Goal: Task Accomplishment & Management: Complete application form

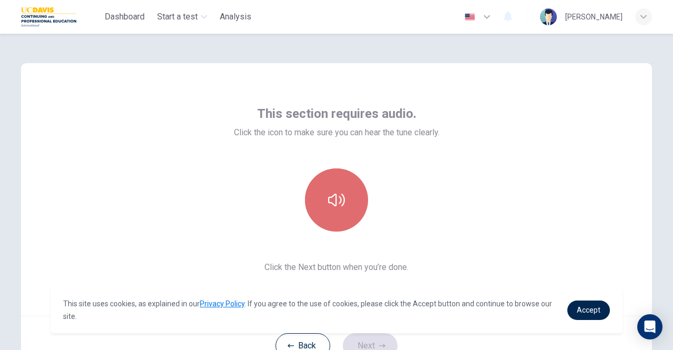
click at [358, 193] on button "button" at bounding box center [336, 199] width 63 height 63
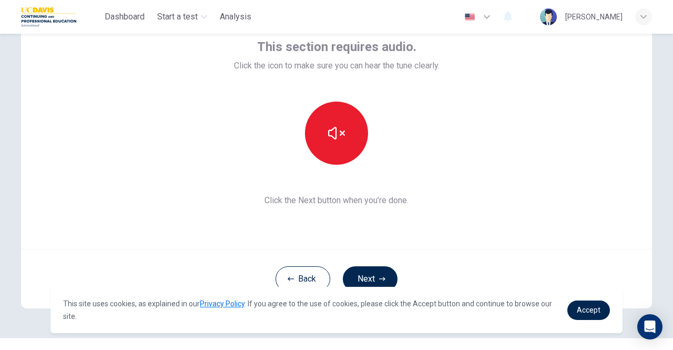
scroll to position [68, 0]
click at [367, 268] on button "Next" at bounding box center [370, 277] width 55 height 25
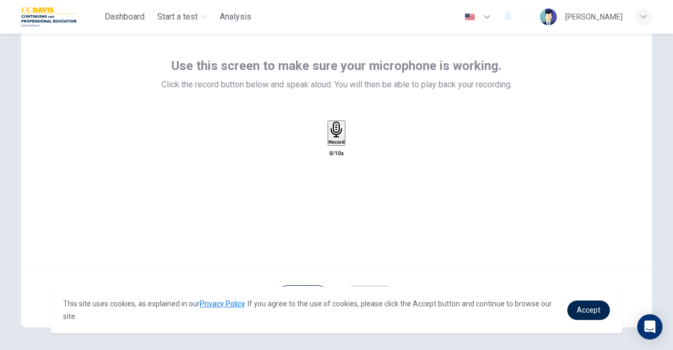
scroll to position [47, 0]
click at [336, 138] on icon "button" at bounding box center [336, 130] width 12 height 16
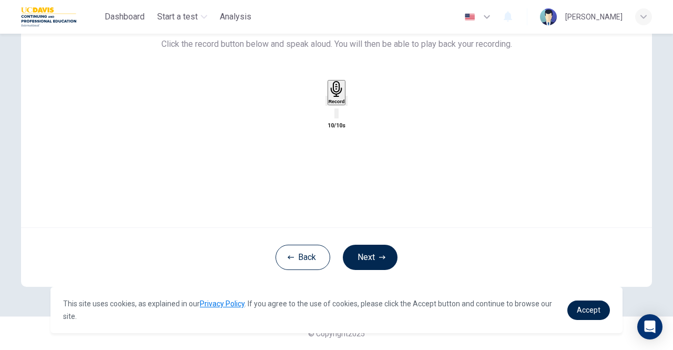
click at [356, 113] on icon "button" at bounding box center [354, 109] width 6 height 7
click at [366, 252] on button "Next" at bounding box center [370, 256] width 55 height 25
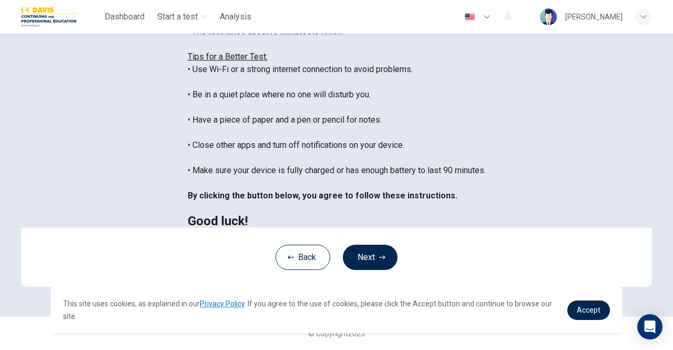
scroll to position [235, 0]
click at [374, 246] on button "Next" at bounding box center [370, 256] width 55 height 25
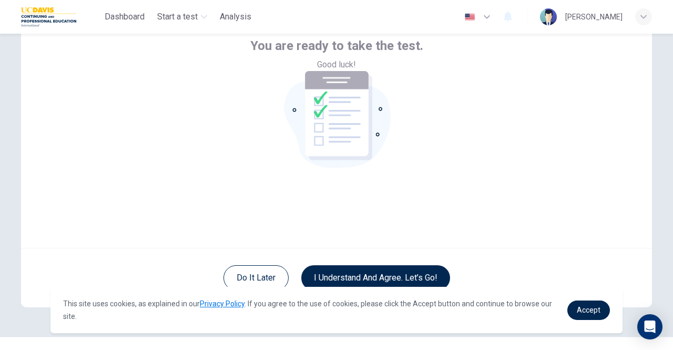
scroll to position [88, 0]
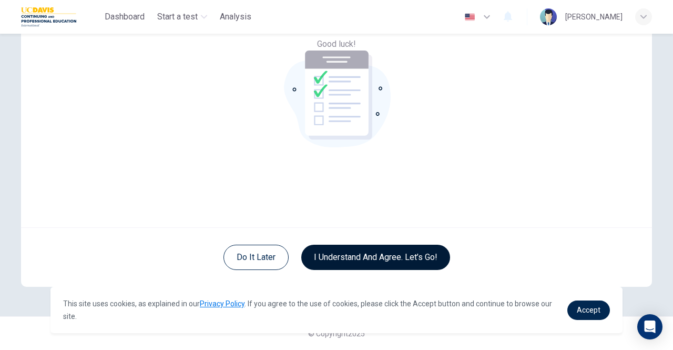
click at [396, 252] on button "I understand and agree. Let’s go!" at bounding box center [375, 256] width 149 height 25
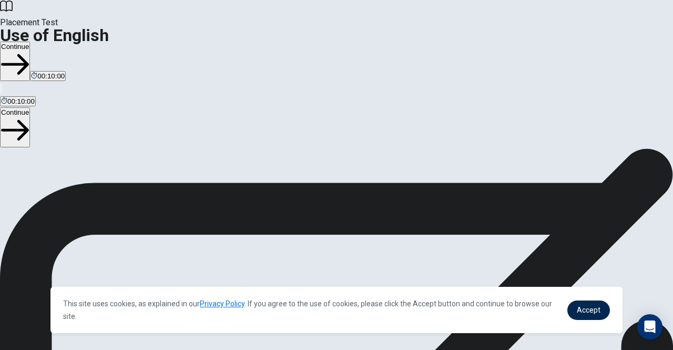
scroll to position [63, 0]
click at [30, 42] on button "Continue" at bounding box center [15, 61] width 30 height 39
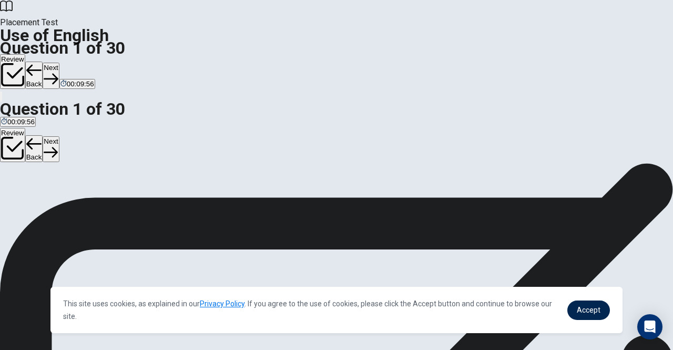
scroll to position [20, 0]
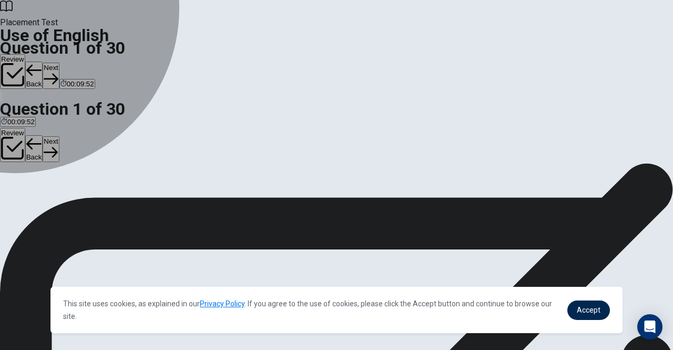
click at [35, 177] on div "C" at bounding box center [30, 173] width 9 height 8
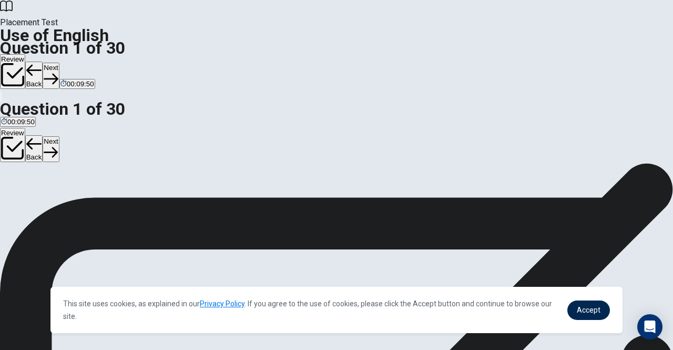
scroll to position [95, 0]
click at [59, 63] on button "Next" at bounding box center [51, 76] width 16 height 26
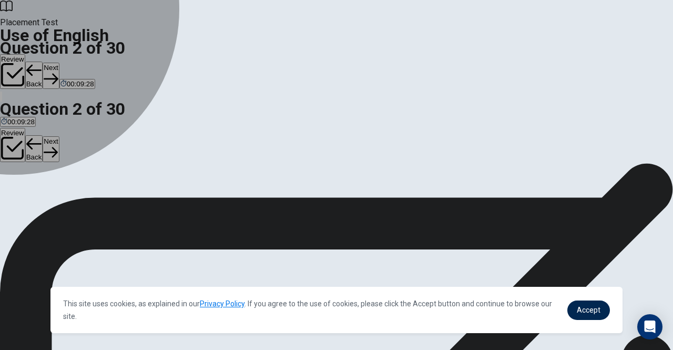
click at [64, 165] on div "B" at bounding box center [47, 161] width 33 height 8
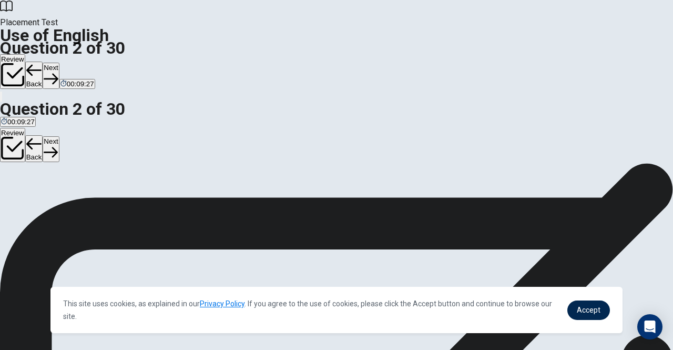
click at [59, 63] on button "Next" at bounding box center [51, 76] width 16 height 26
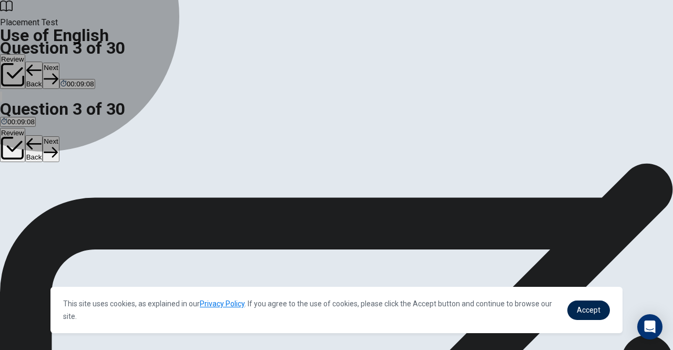
click at [127, 173] on span "have living" at bounding box center [110, 169] width 33 height 8
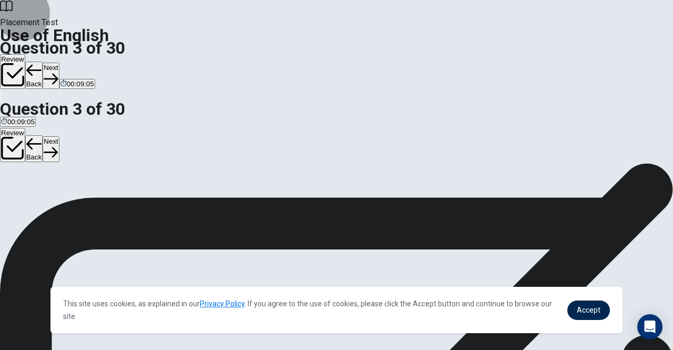
click at [59, 63] on button "Next" at bounding box center [51, 76] width 16 height 26
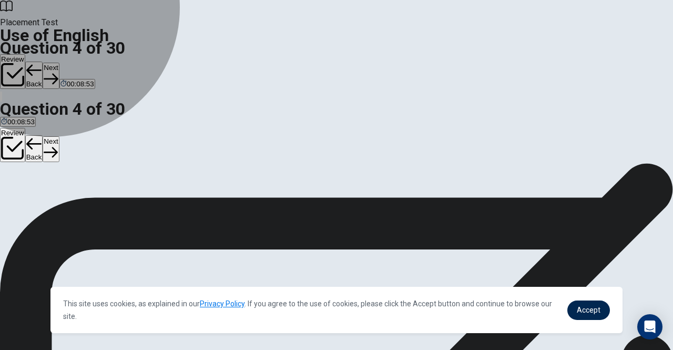
click at [134, 173] on span "were finishing" at bounding box center [112, 169] width 43 height 8
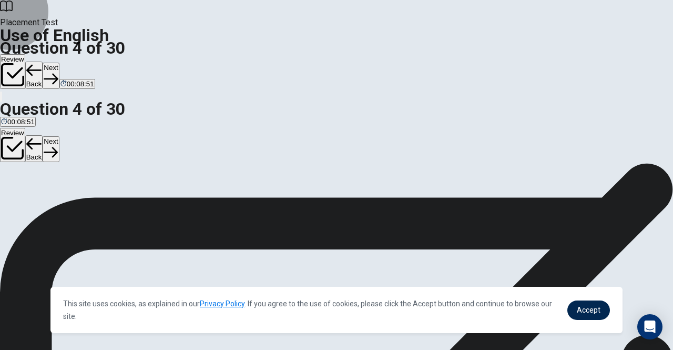
click at [59, 63] on button "Next" at bounding box center [51, 76] width 16 height 26
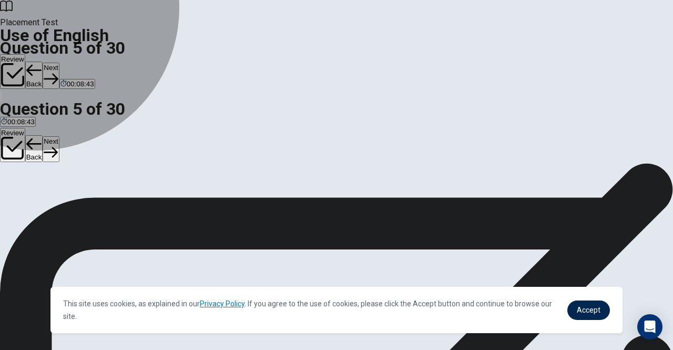
click at [14, 165] on span "take" at bounding box center [7, 169] width 13 height 8
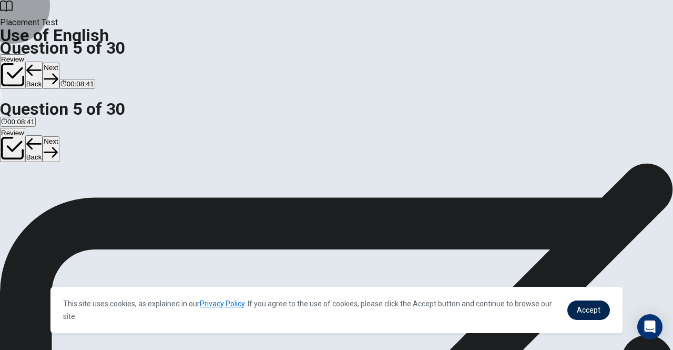
click at [59, 63] on button "Next" at bounding box center [51, 76] width 16 height 26
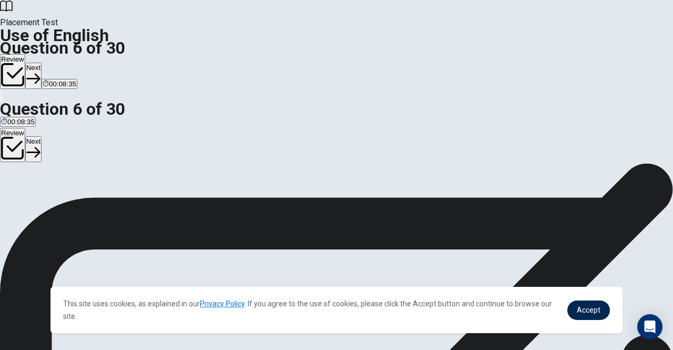
scroll to position [41, 0]
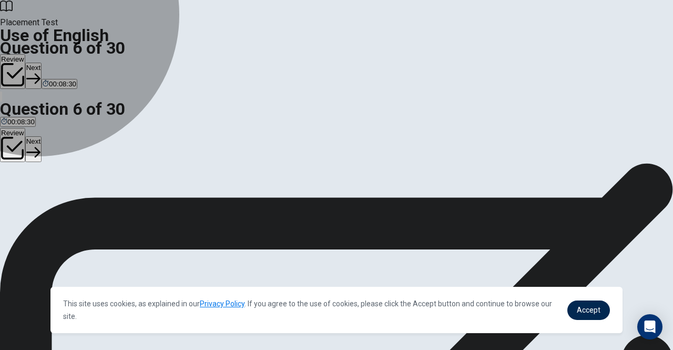
click at [44, 164] on span "tired" at bounding box center [37, 160] width 14 height 8
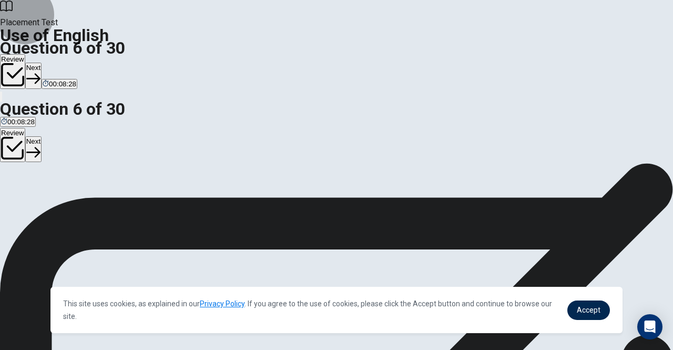
click at [42, 63] on button "Next" at bounding box center [33, 76] width 16 height 26
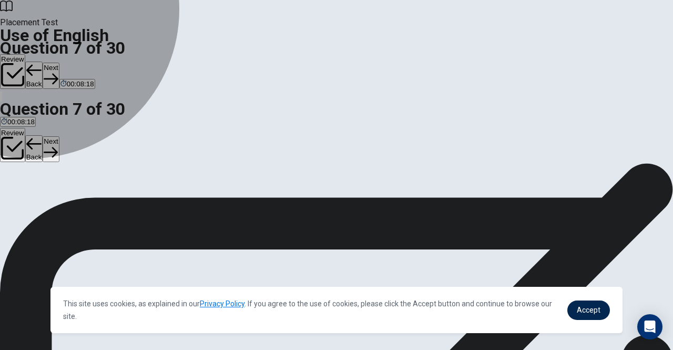
click at [44, 164] on span "sky" at bounding box center [39, 160] width 11 height 8
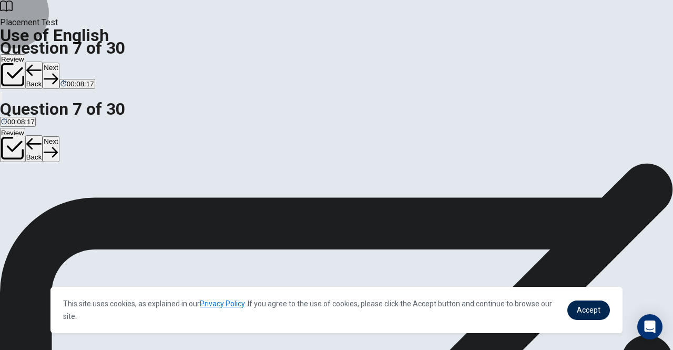
click at [59, 63] on button "Next" at bounding box center [51, 76] width 16 height 26
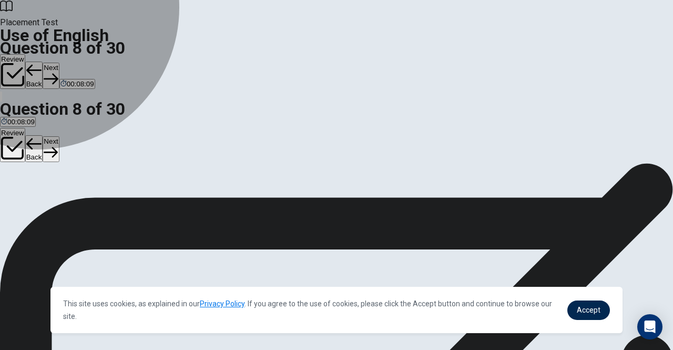
click at [36, 158] on span "greets" at bounding box center [26, 160] width 19 height 8
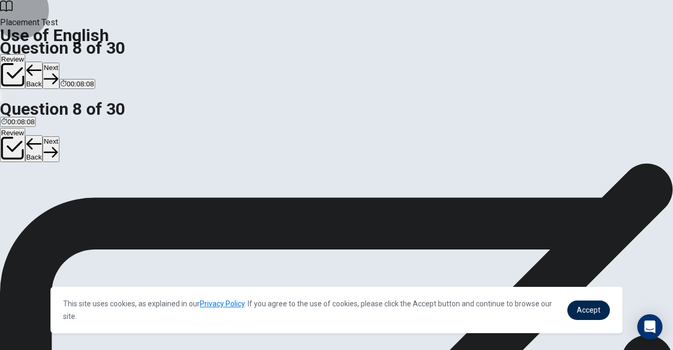
click at [59, 63] on button "Next" at bounding box center [51, 76] width 16 height 26
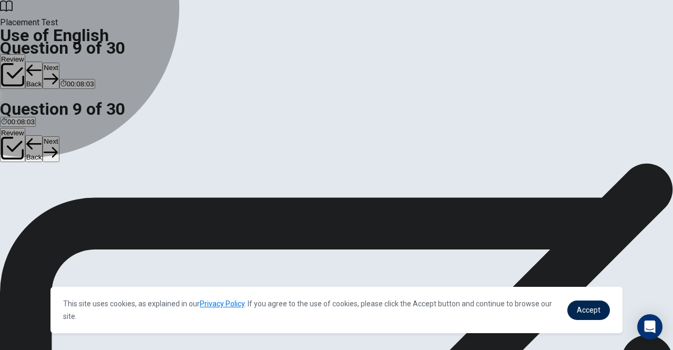
click at [44, 164] on span "listen" at bounding box center [36, 160] width 16 height 8
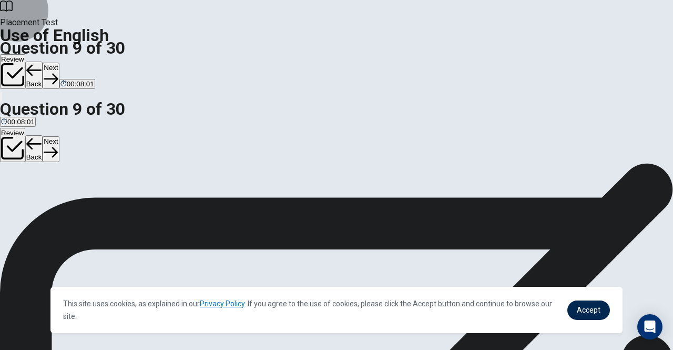
click at [59, 63] on button "Next" at bounding box center [51, 76] width 16 height 26
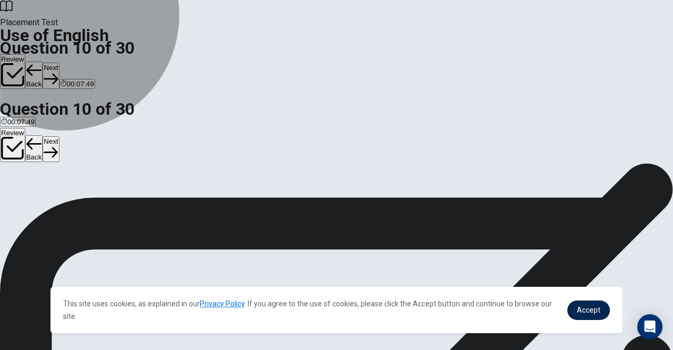
click at [90, 164] on span "were finishing" at bounding box center [68, 160] width 43 height 8
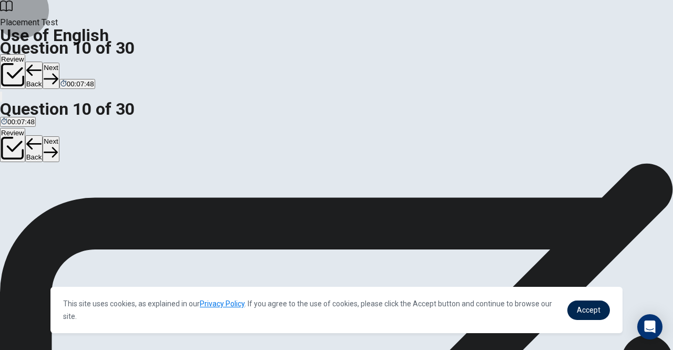
click at [59, 63] on button "Next" at bounding box center [51, 76] width 16 height 26
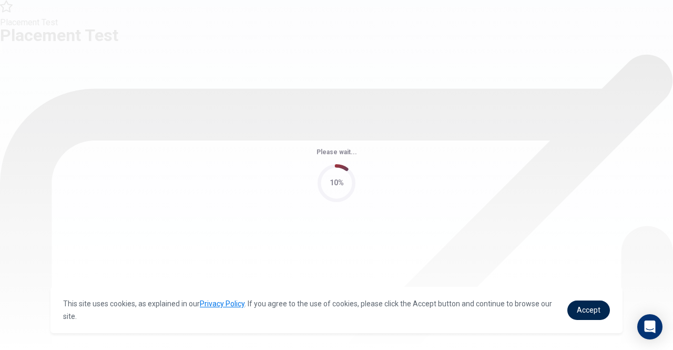
scroll to position [0, 0]
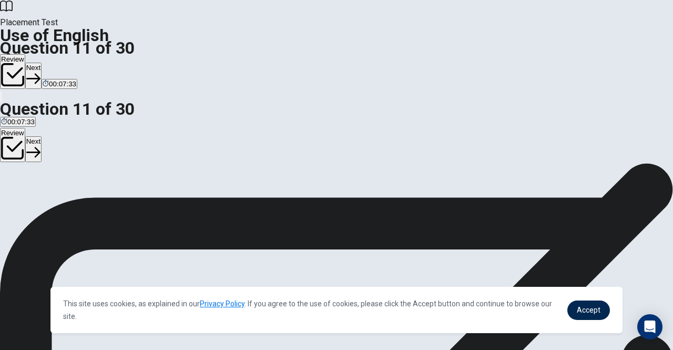
click at [55, 192] on button "B cleaned" at bounding box center [41, 197] width 27 height 18
click at [42, 63] on button "Next" at bounding box center [33, 76] width 16 height 26
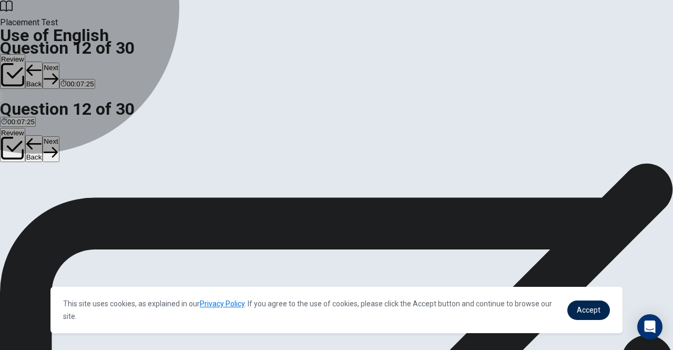
click at [53, 181] on span "went" at bounding box center [45, 177] width 15 height 8
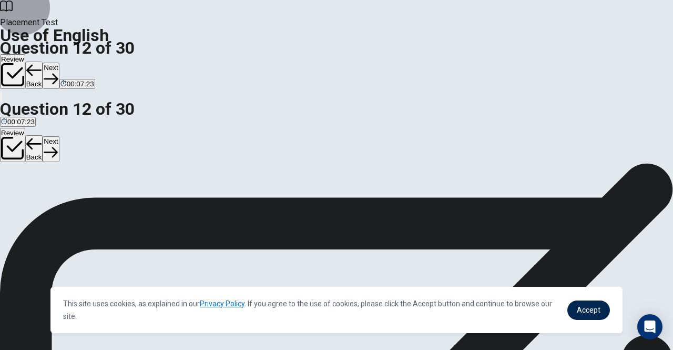
click at [59, 63] on button "Next" at bounding box center [51, 76] width 16 height 26
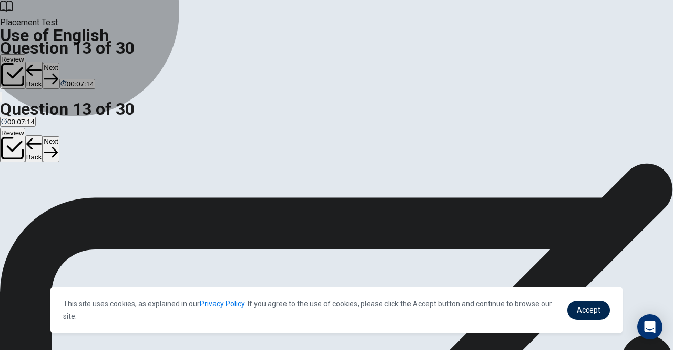
click at [36, 179] on button "B will be" at bounding box center [26, 174] width 22 height 18
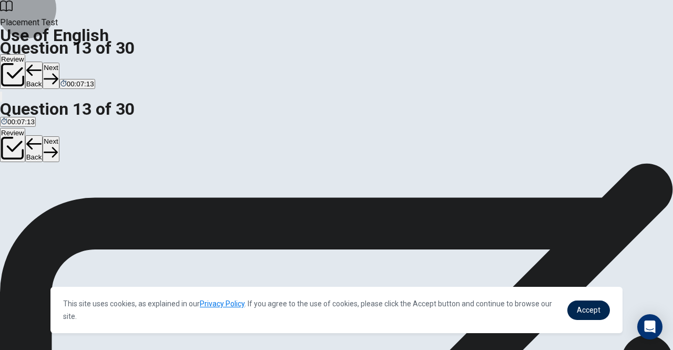
click at [59, 63] on button "Next" at bounding box center [51, 76] width 16 height 26
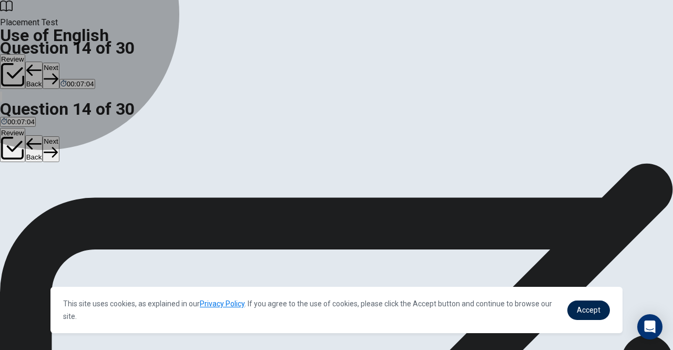
click at [49, 181] on span "Does" at bounding box center [41, 177] width 16 height 8
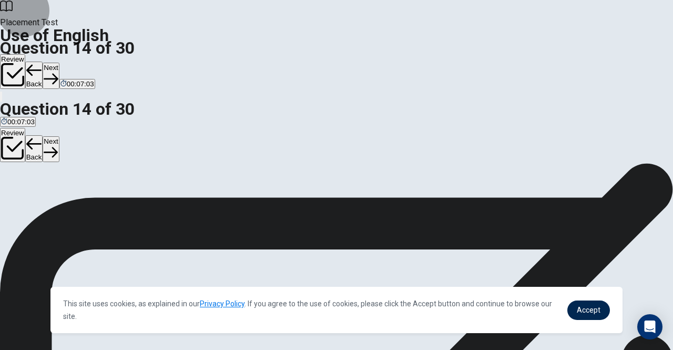
click at [59, 63] on button "Next" at bounding box center [51, 76] width 16 height 26
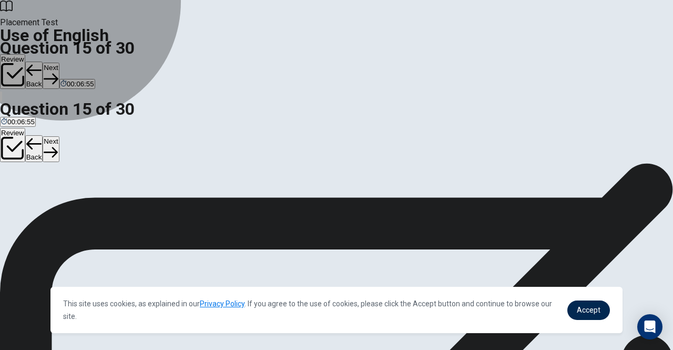
click at [81, 182] on button "C An artist" at bounding box center [67, 174] width 28 height 18
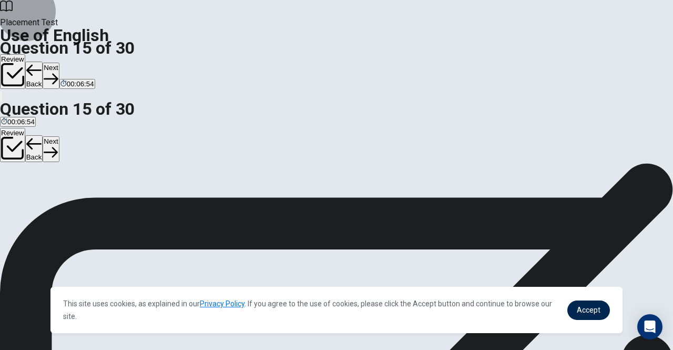
click at [59, 63] on button "Next" at bounding box center [51, 76] width 16 height 26
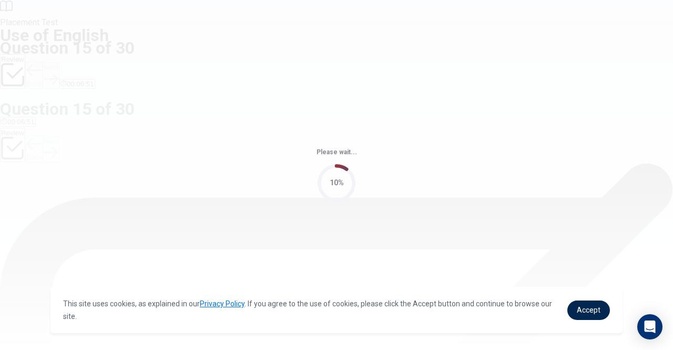
scroll to position [0, 0]
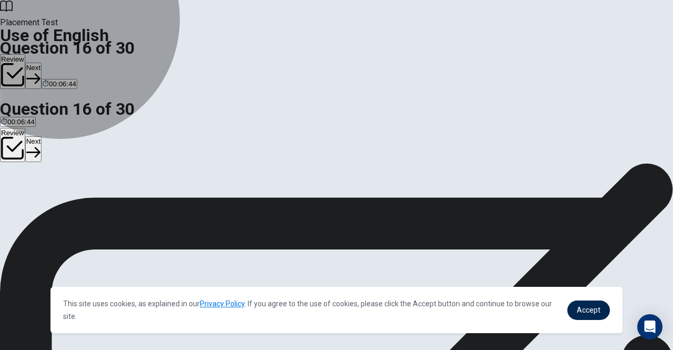
click at [71, 206] on button "C positive" at bounding box center [58, 197] width 26 height 18
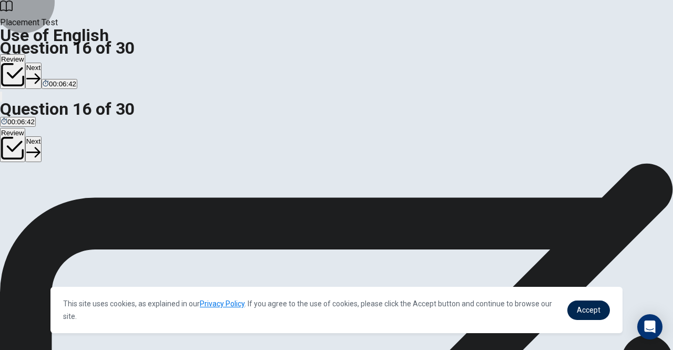
click at [42, 63] on button "Next" at bounding box center [33, 76] width 16 height 26
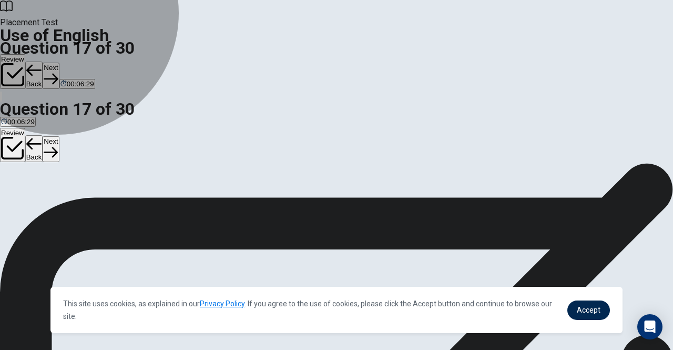
click at [220, 205] on span "to reach a place" at bounding box center [195, 201] width 50 height 8
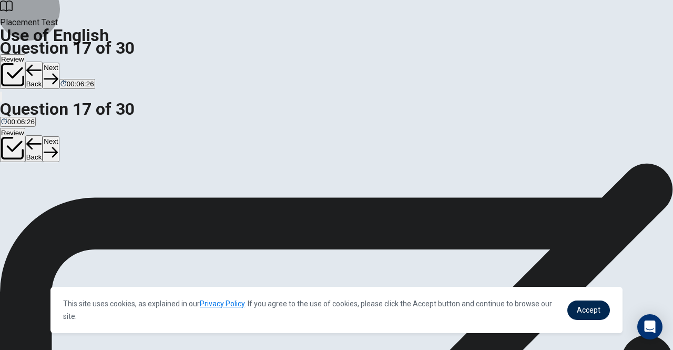
click at [59, 63] on button "Next" at bounding box center [51, 76] width 16 height 26
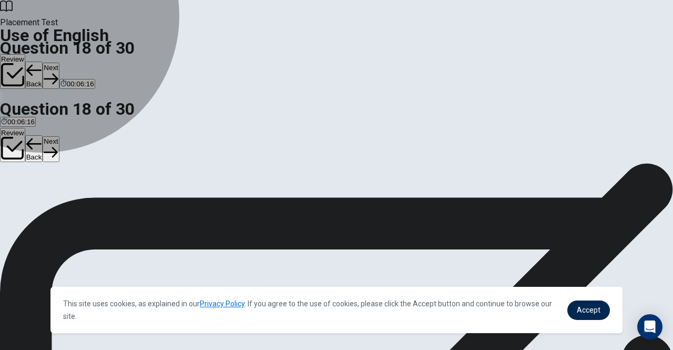
click at [23, 197] on span "difficult" at bounding box center [12, 201] width 22 height 8
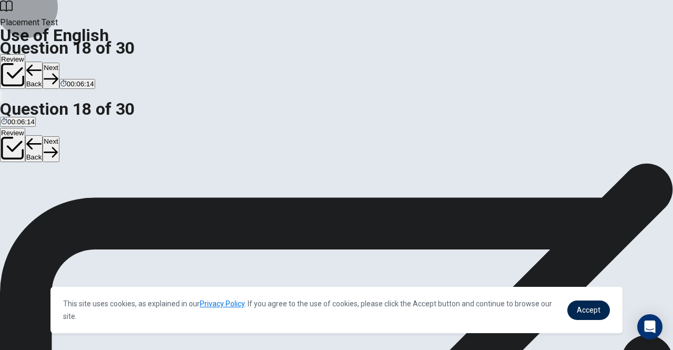
click at [59, 63] on button "Next" at bounding box center [51, 76] width 16 height 26
click at [48, 206] on button "C rush" at bounding box center [40, 197] width 16 height 18
click at [59, 63] on button "Next" at bounding box center [51, 76] width 16 height 26
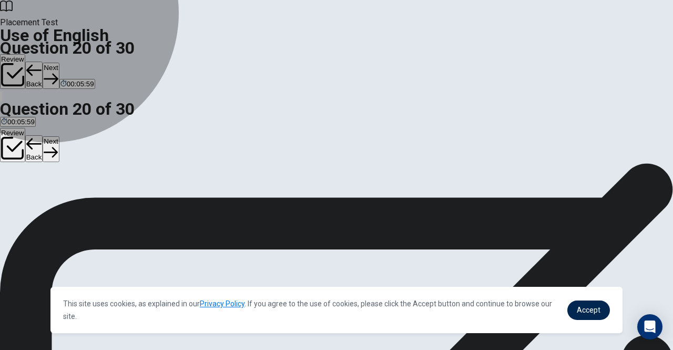
click at [17, 176] on button "B an" at bounding box center [12, 168] width 10 height 18
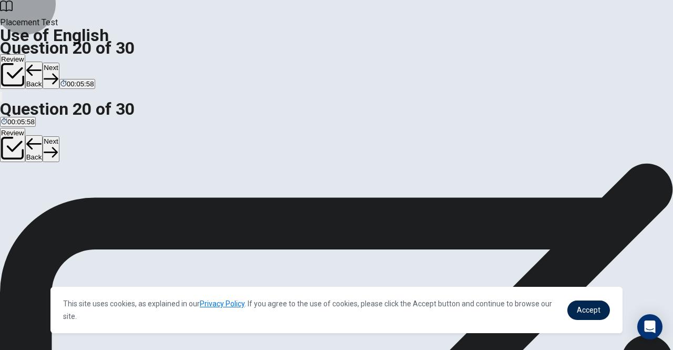
click at [59, 63] on button "Next" at bounding box center [51, 76] width 16 height 26
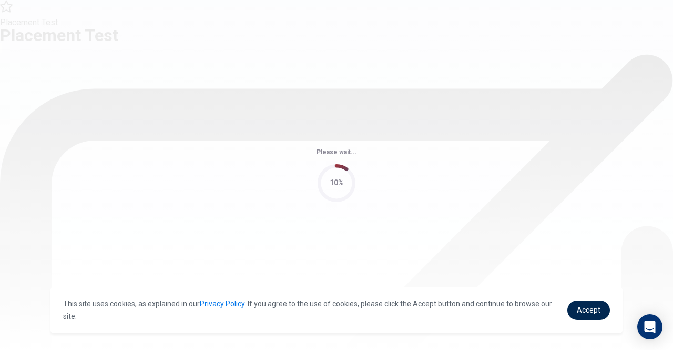
scroll to position [0, 0]
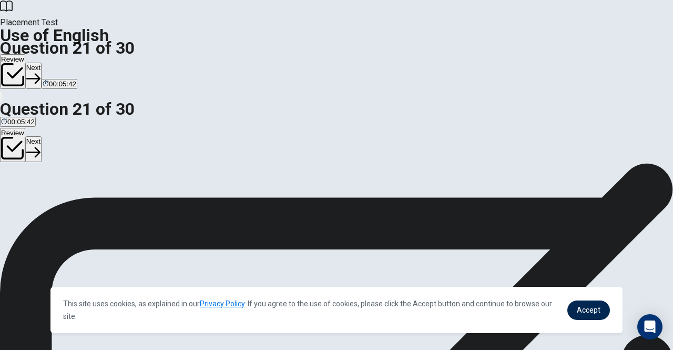
click at [304, 163] on div "Question 21 I ___ breakfast before leaving for work. A had B having C did had D…" at bounding box center [336, 185] width 673 height 44
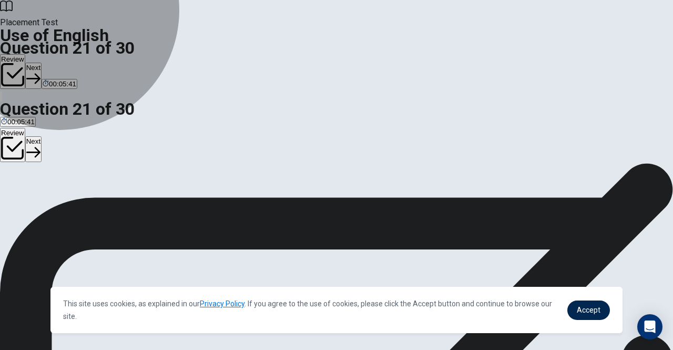
click at [14, 188] on button "A had" at bounding box center [7, 197] width 14 height 18
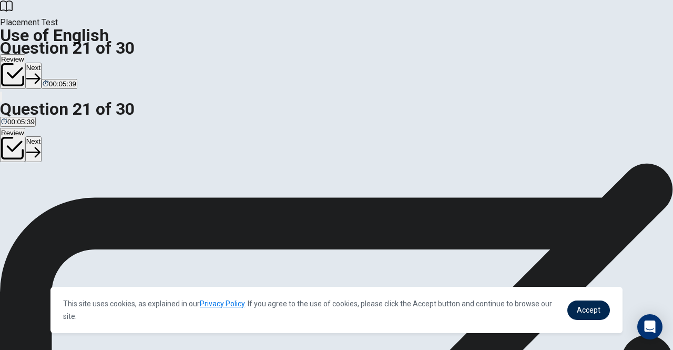
click at [524, 54] on div "Review Next 00:05:39" at bounding box center [336, 78] width 673 height 48
click at [42, 63] on button "Next" at bounding box center [33, 76] width 16 height 26
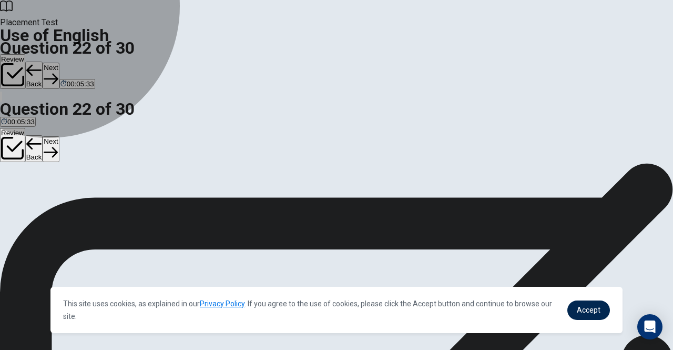
click at [12, 188] on button "A the" at bounding box center [6, 197] width 12 height 18
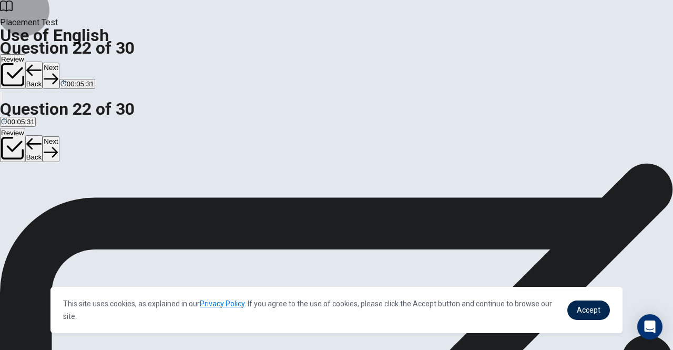
click at [59, 63] on button "Next" at bounding box center [51, 76] width 16 height 26
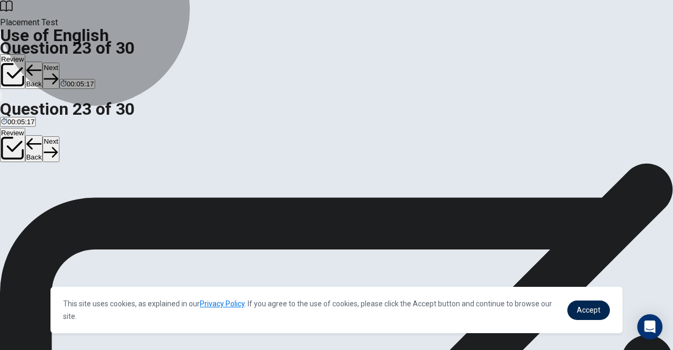
click at [18, 188] on button "A won’t" at bounding box center [9, 197] width 18 height 18
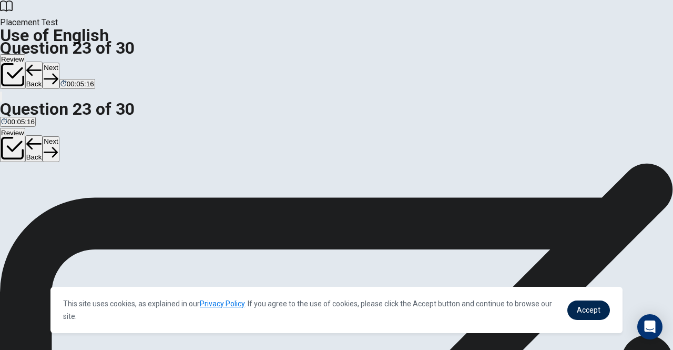
click at [59, 63] on button "Next" at bounding box center [51, 76] width 16 height 26
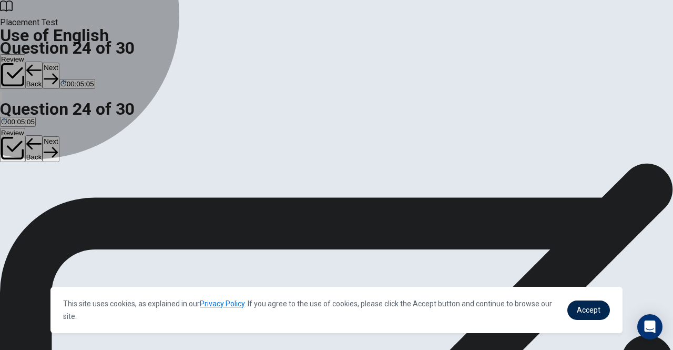
click at [47, 205] on span "the" at bounding box center [42, 201] width 10 height 8
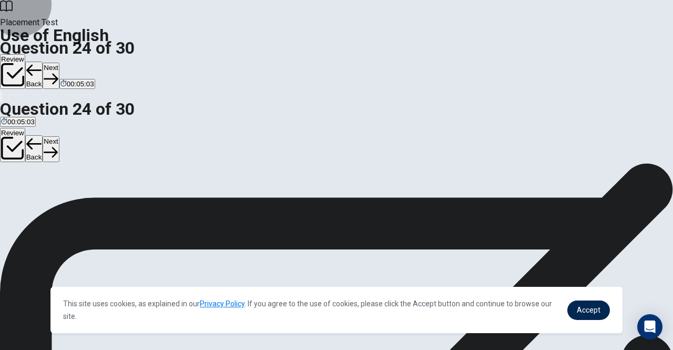
click at [59, 63] on button "Next" at bounding box center [51, 76] width 16 height 26
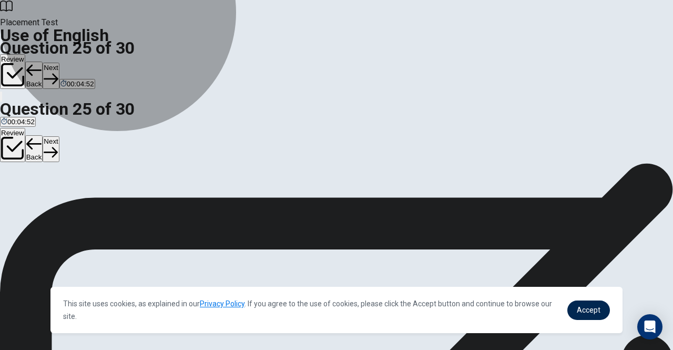
click at [37, 204] on button "B brand" at bounding box center [27, 197] width 20 height 18
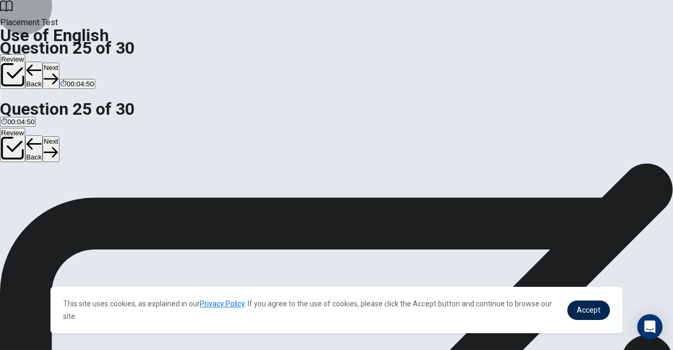
click at [59, 63] on button "Next" at bounding box center [51, 76] width 16 height 26
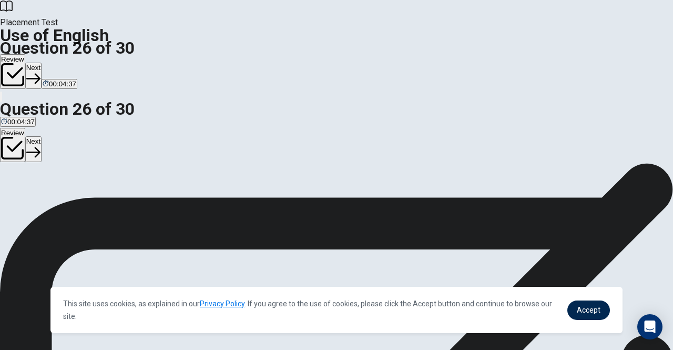
scroll to position [36, 0]
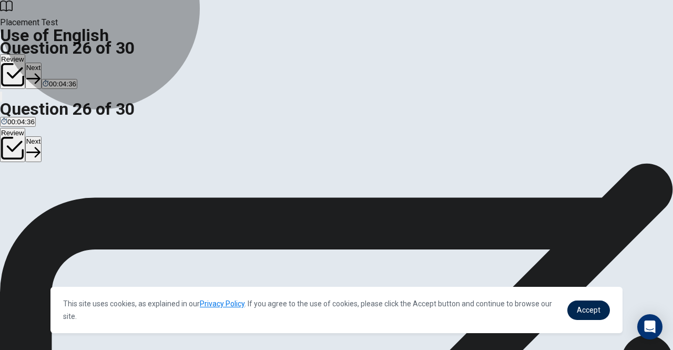
click at [69, 165] on button "B avoid them" at bounding box center [51, 161] width 36 height 18
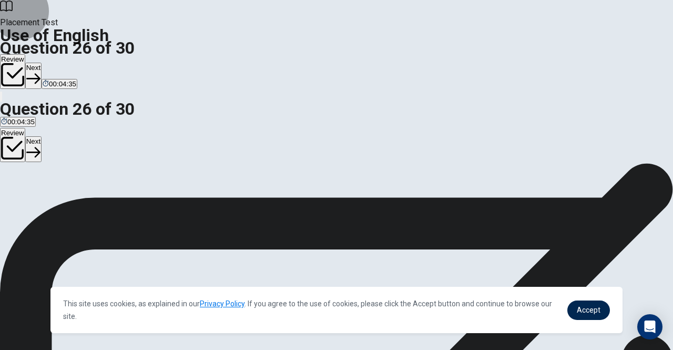
click at [42, 63] on button "Next" at bounding box center [33, 76] width 16 height 26
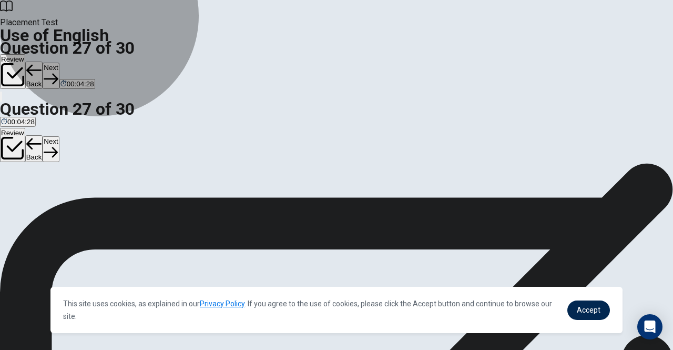
click at [75, 170] on button "C method" at bounding box center [62, 161] width 25 height 18
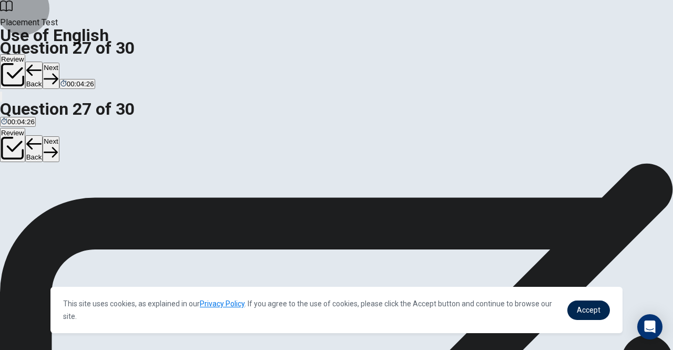
click at [59, 63] on button "Next" at bounding box center [51, 76] width 16 height 26
click at [52, 170] on button "B quick" at bounding box center [43, 161] width 18 height 18
click at [59, 63] on button "Next" at bounding box center [51, 76] width 16 height 26
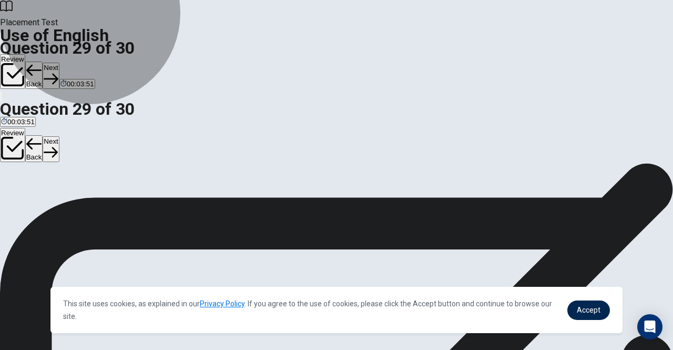
click at [70, 170] on button "C minor" at bounding box center [59, 161] width 19 height 18
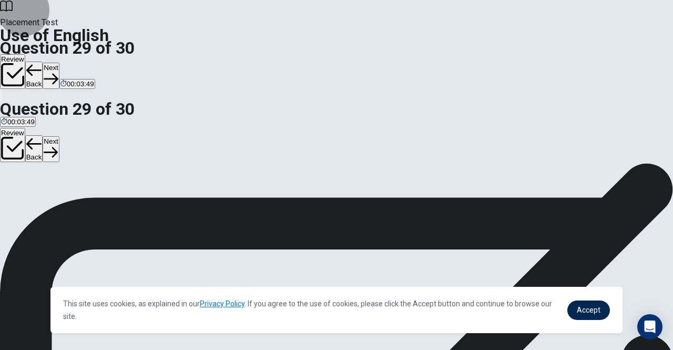
click at [59, 63] on button "Next" at bounding box center [51, 76] width 16 height 26
click at [369, 153] on div "A Have B Has C Do D Are" at bounding box center [336, 161] width 673 height 19
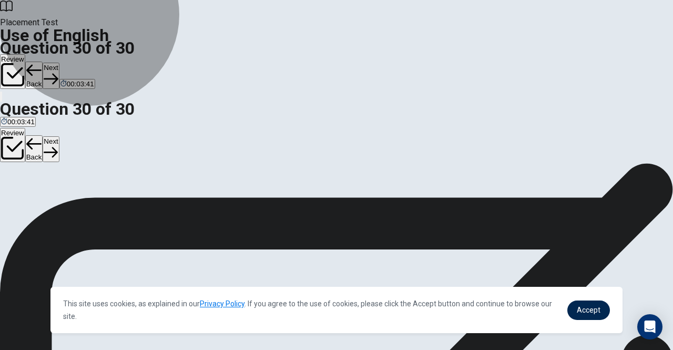
click at [18, 152] on button "A Have" at bounding box center [9, 161] width 18 height 18
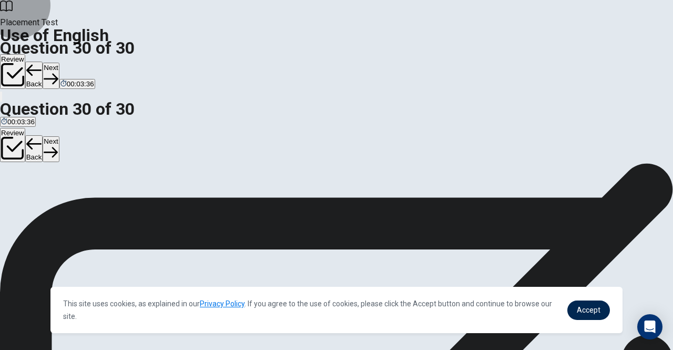
click at [59, 63] on button "Next" at bounding box center [51, 76] width 16 height 26
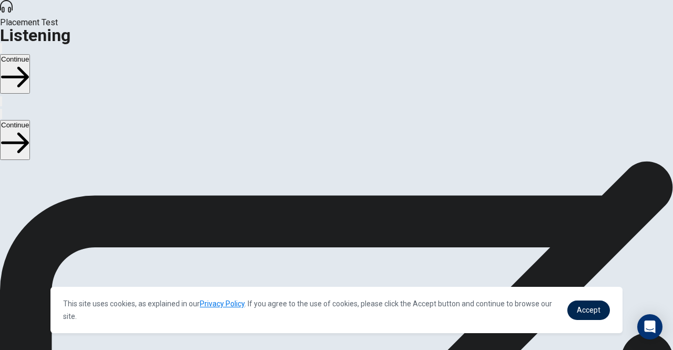
scroll to position [25, 0]
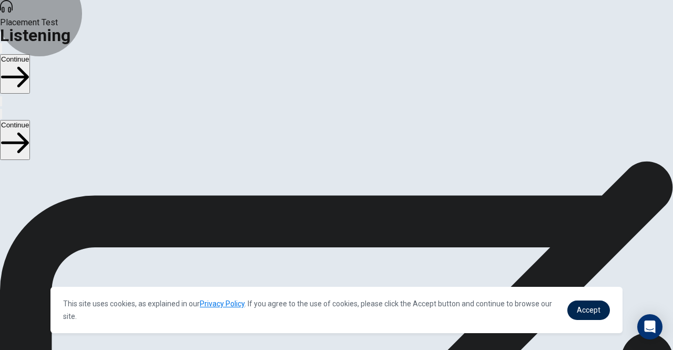
click at [30, 54] on button "Continue" at bounding box center [15, 73] width 30 height 39
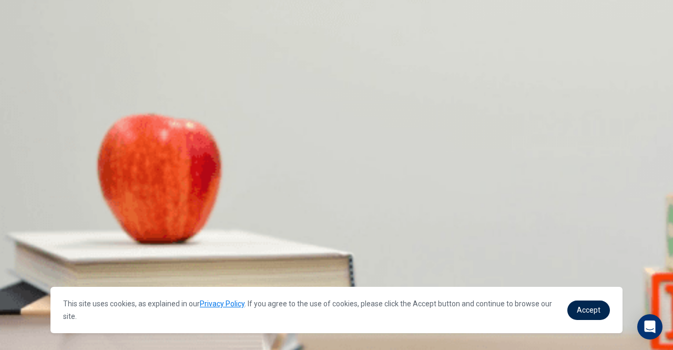
scroll to position [280, 0]
click at [158, 249] on button "D More time" at bounding box center [141, 252] width 33 height 18
click at [176, 215] on span "Stay late some days" at bounding box center [143, 212] width 63 height 8
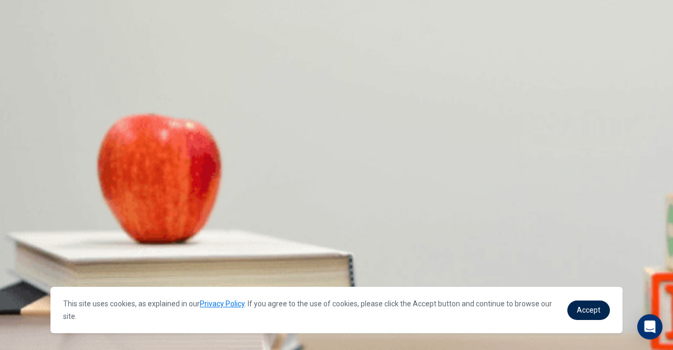
click at [150, 296] on span "If they need more supplies" at bounding box center [109, 300] width 82 height 8
click at [84, 331] on button "A By getting more resources" at bounding box center [42, 340] width 84 height 18
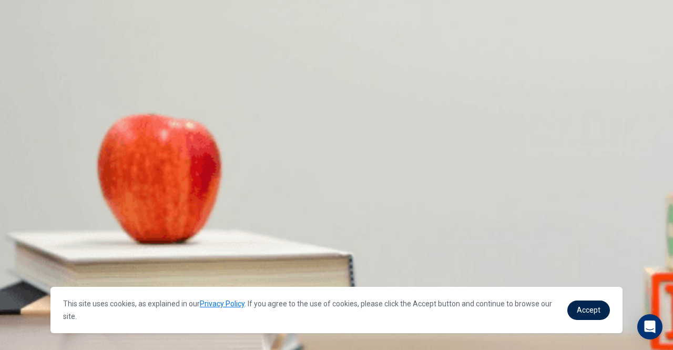
scroll to position [125, 0]
click at [136, 250] on button "D Excited" at bounding box center [122, 259] width 25 height 18
click at [30, 54] on button "Continue" at bounding box center [15, 73] width 30 height 39
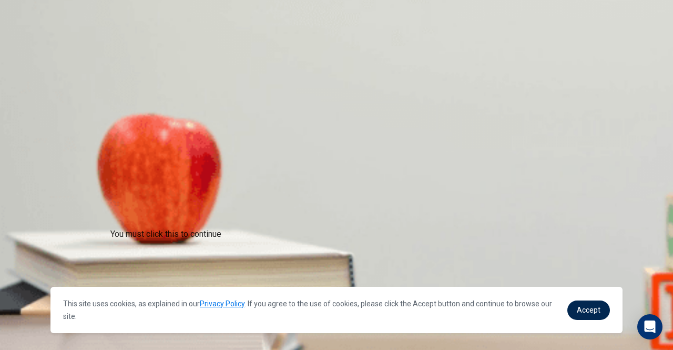
scroll to position [43, 0]
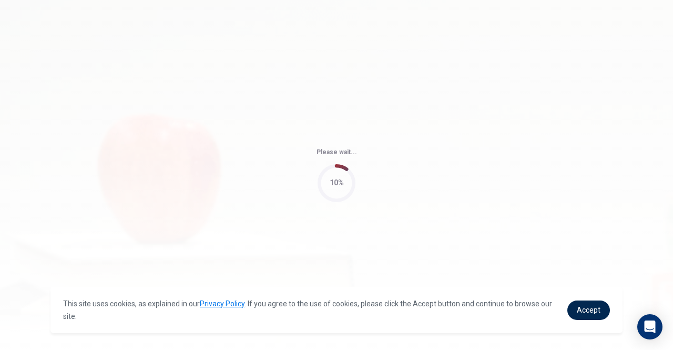
type input "82"
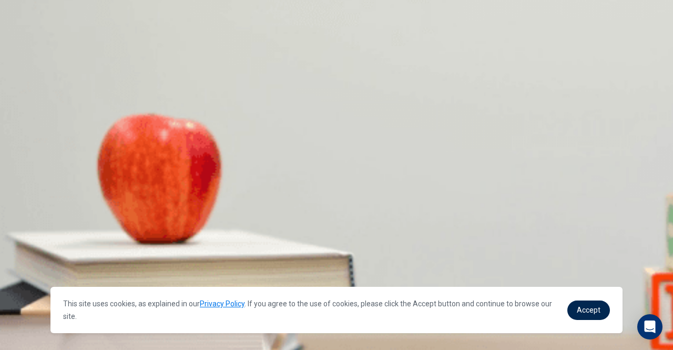
scroll to position [125, 0]
click at [69, 259] on span "Tonight" at bounding box center [57, 263] width 23 height 8
click at [64, 208] on span "An Italian restaurant" at bounding box center [32, 212] width 63 height 8
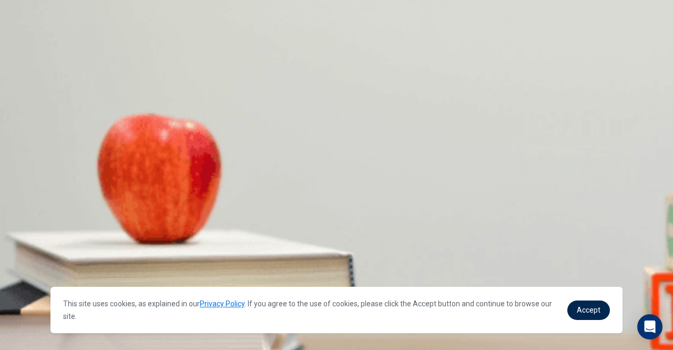
click at [115, 287] on button "B They’ll meet there" at bounding box center [86, 296] width 58 height 18
click at [16, 243] on button "A 7:00" at bounding box center [8, 252] width 16 height 18
click at [153, 331] on button "D The woman" at bounding box center [134, 340] width 39 height 18
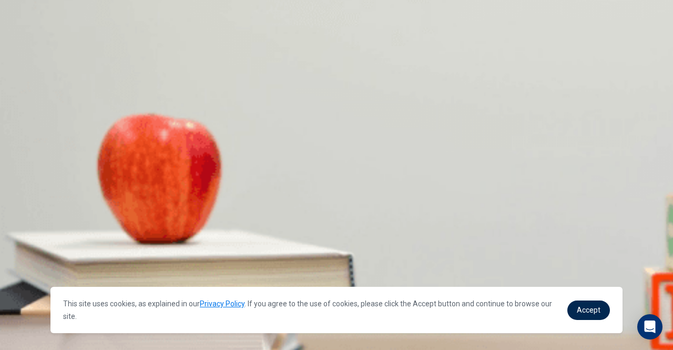
scroll to position [0, 0]
click at [30, 54] on button "Continue" at bounding box center [15, 73] width 30 height 39
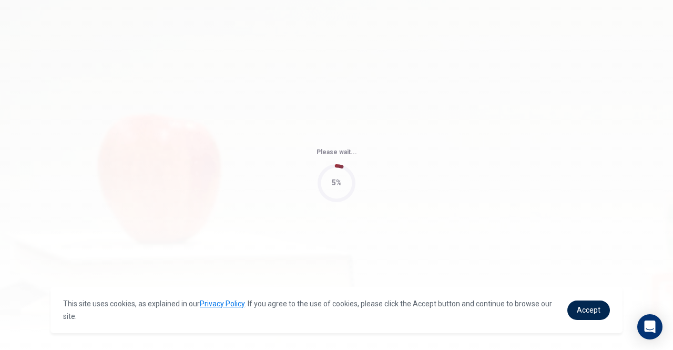
type input "57"
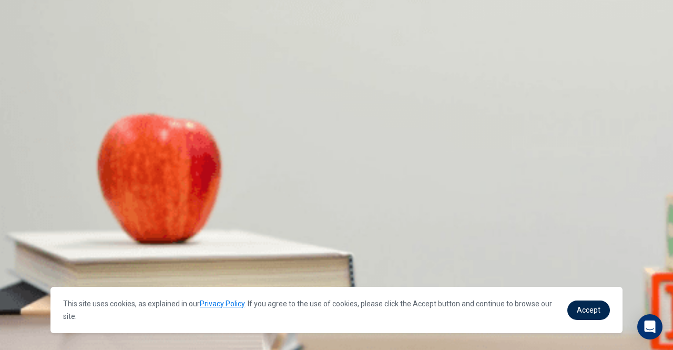
scroll to position [973, 0]
click at [27, 252] on button "A A laptop" at bounding box center [13, 261] width 27 height 18
click at [32, 199] on button "B XYZ" at bounding box center [24, 208] width 16 height 18
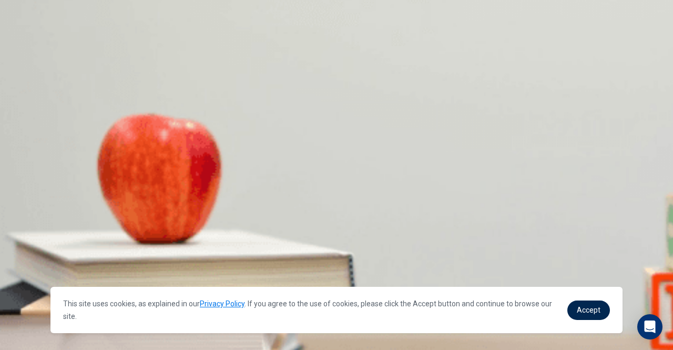
click at [178, 340] on span "Reliable customer support" at bounding box center [136, 344] width 81 height 8
click at [216, 252] on span "Check out the recommended brand" at bounding box center [161, 256] width 110 height 8
click at [313, 287] on button "D Yes, one year with an option to extend" at bounding box center [252, 296] width 121 height 18
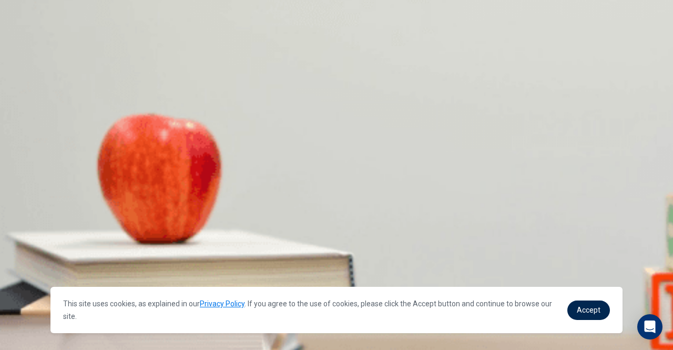
scroll to position [699, 0]
click at [30, 54] on button "Continue" at bounding box center [15, 73] width 30 height 39
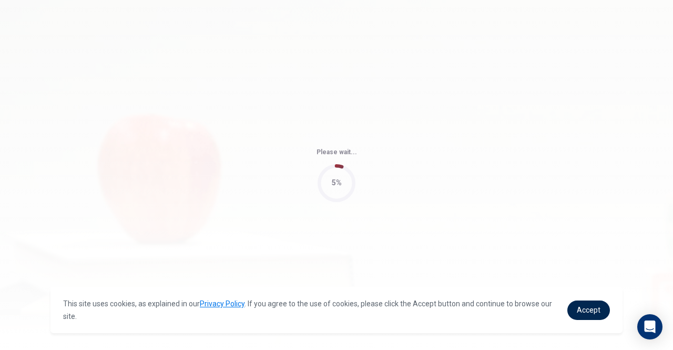
type input "48"
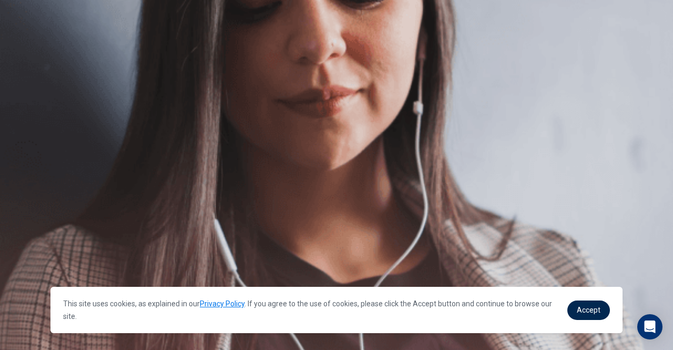
scroll to position [122, 0]
click at [603, 294] on div "This site uses cookies, as explained in our Privacy Policy . If you agree to th…" at bounding box center [336, 309] width 572 height 46
click at [30, 54] on button "Continue" at bounding box center [15, 73] width 30 height 39
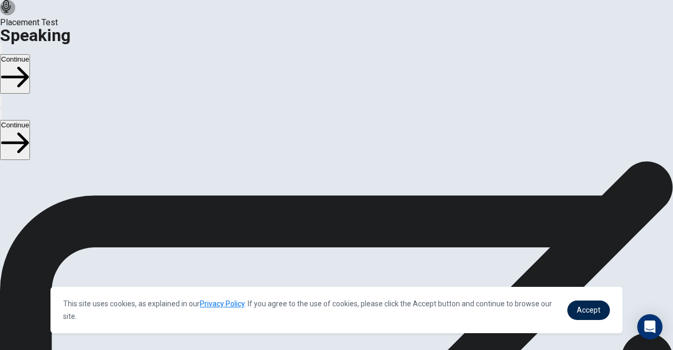
click at [335, 256] on icon "Play Audio" at bounding box center [330, 262] width 10 height 13
click at [334, 256] on icon "Record Again" at bounding box center [328, 262] width 13 height 13
click at [335, 256] on icon "Play Audio" at bounding box center [330, 262] width 10 height 13
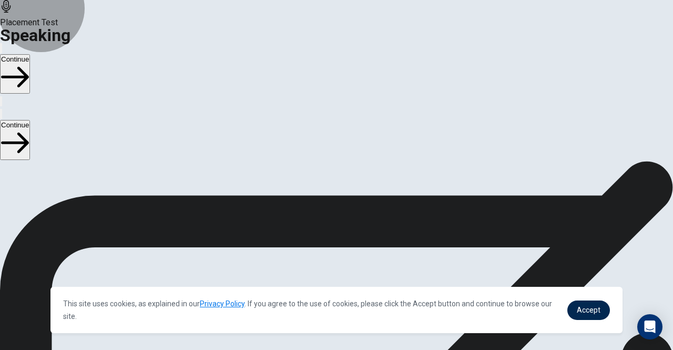
click at [30, 54] on button "Continue" at bounding box center [15, 73] width 30 height 39
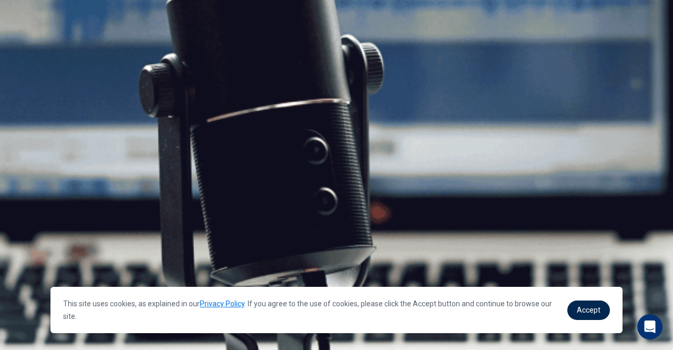
scroll to position [101, 0]
click at [30, 54] on button "Continue" at bounding box center [15, 73] width 30 height 39
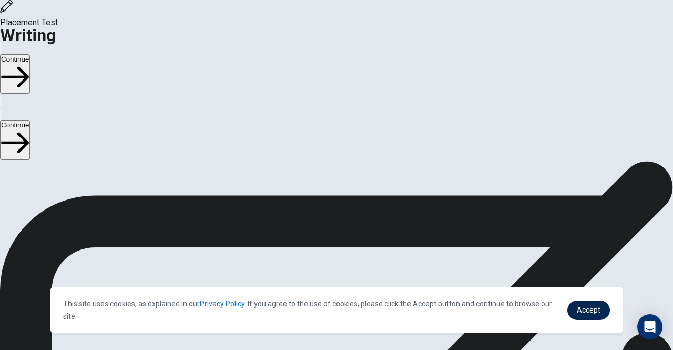
scroll to position [75, 0]
click at [30, 54] on button "Continue" at bounding box center [15, 73] width 30 height 39
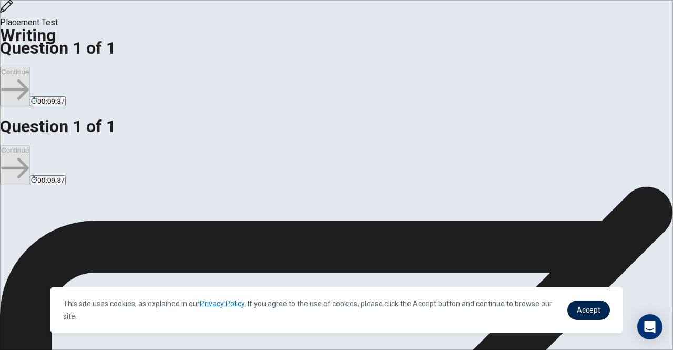
scroll to position [3, 0]
type textarea "M"
type textarea "x"
type textarea "My"
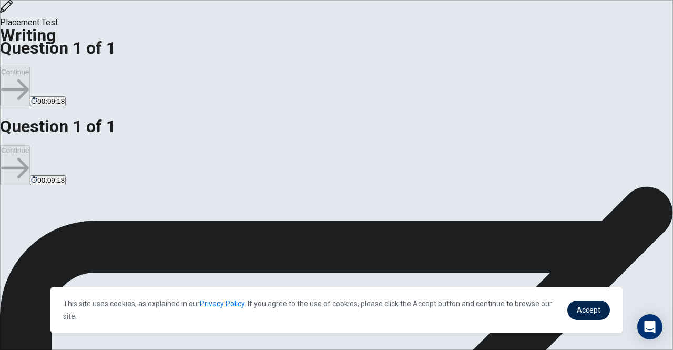
type textarea "x"
type textarea "My"
type textarea "x"
type textarea "My m"
type textarea "x"
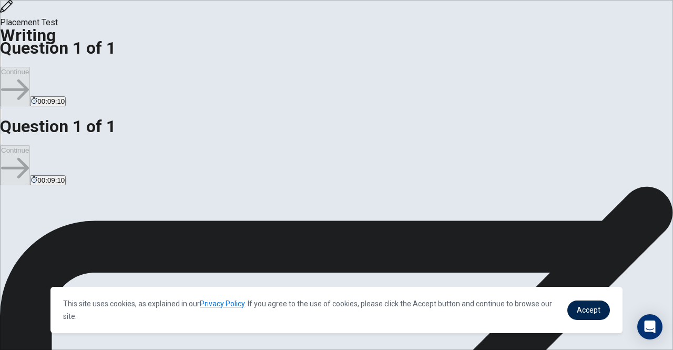
type textarea "My mo"
type textarea "x"
type textarea "My mot"
type textarea "x"
type textarea "My moth"
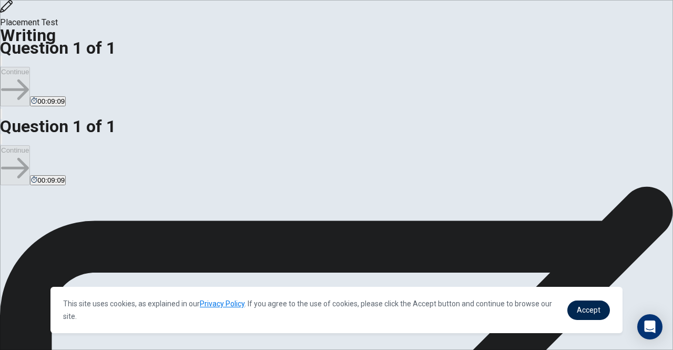
type textarea "x"
type textarea "My mothe"
type textarea "x"
type textarea "My mother"
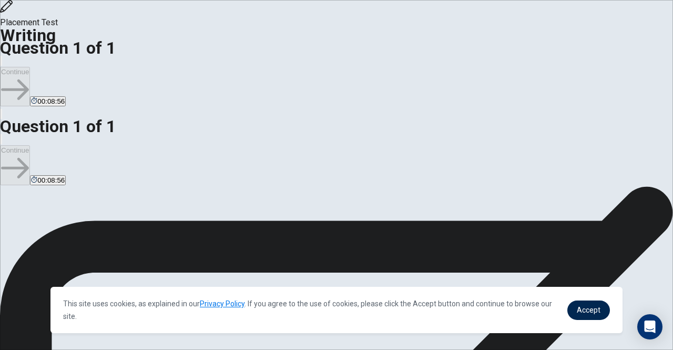
type textarea "x"
type textarea "My mothe"
type textarea "x"
type textarea "My moth"
type textarea "x"
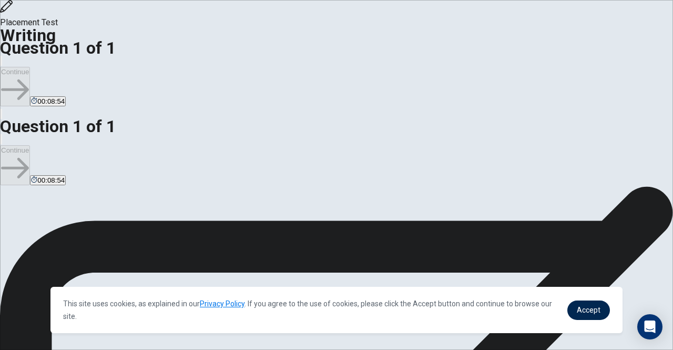
type textarea "My mo"
type textarea "x"
type textarea "My m"
type textarea "x"
type textarea "My"
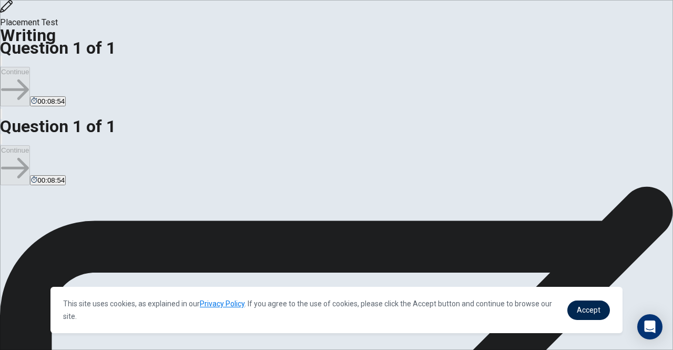
type textarea "x"
type textarea "My"
type textarea "x"
type textarea "M"
type textarea "x"
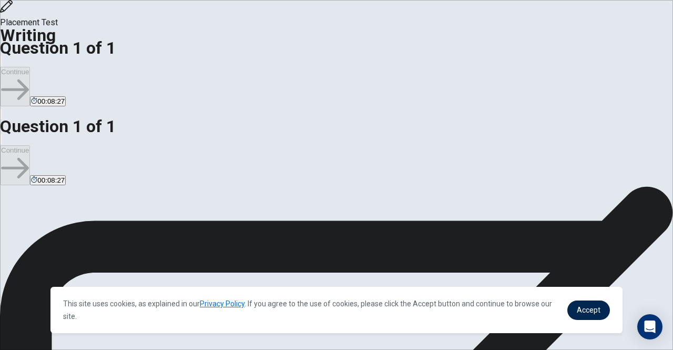
type textarea "I"
type textarea "x"
type textarea "I"
type textarea "x"
type textarea "I i"
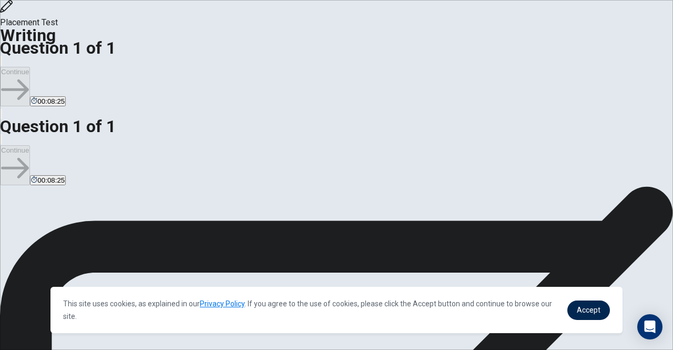
type textarea "x"
type textarea "I in"
type textarea "x"
type textarea "I ins"
type textarea "x"
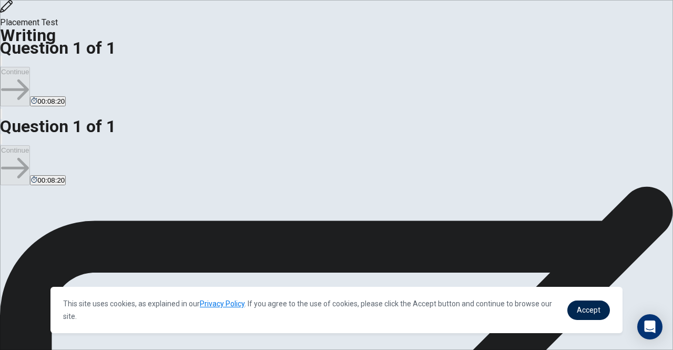
type textarea "I insp"
type textarea "x"
type textarea "I inspi"
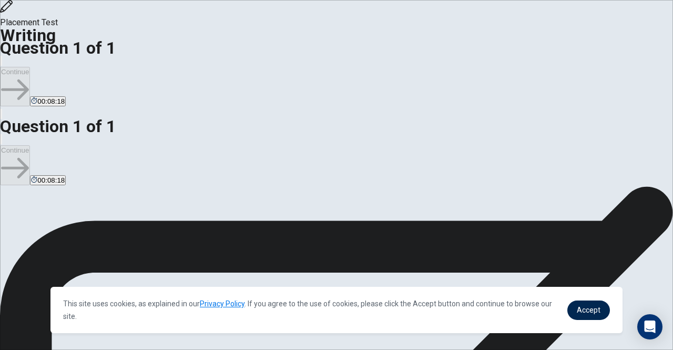
type textarea "x"
type textarea "I inspir"
type textarea "x"
type textarea "I inspire"
type textarea "x"
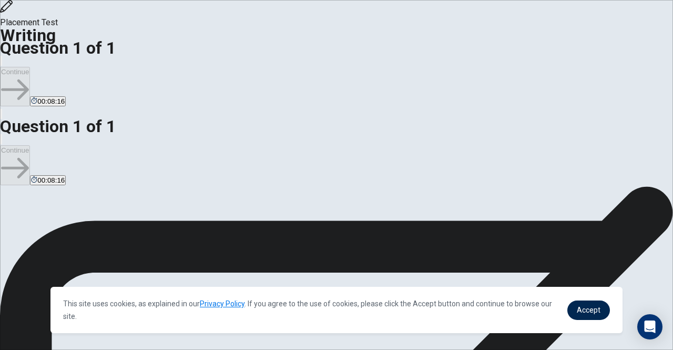
scroll to position [2, 0]
type textarea "I inspired"
type textarea "x"
type textarea "I inspired"
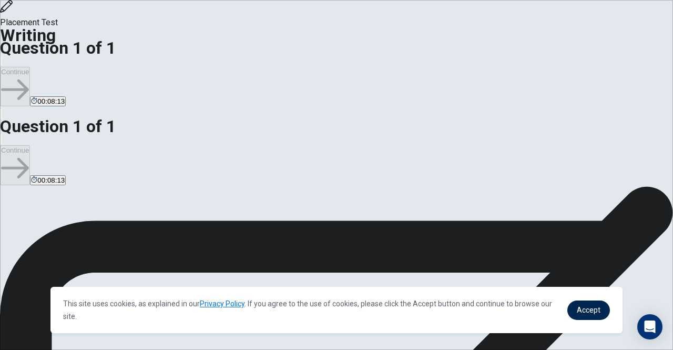
type textarea "x"
type textarea "I a inspired"
type textarea "x"
type textarea "I am inspired"
type textarea "x"
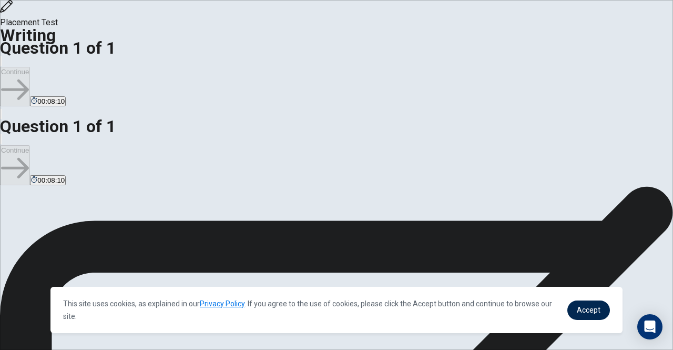
type textarea "I am inspired"
type textarea "x"
type textarea "I am inspired f"
type textarea "x"
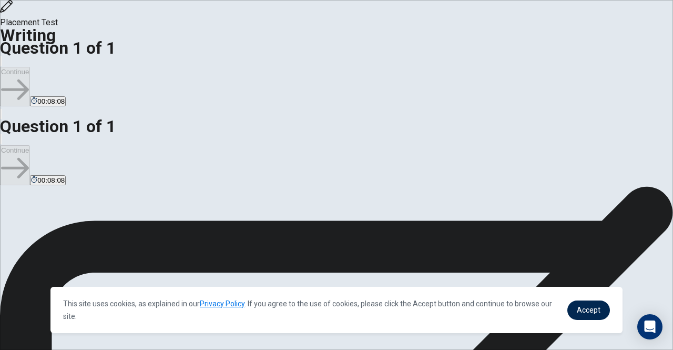
type textarea "I am inspired fr"
type textarea "x"
type textarea "I am inspired fro"
type textarea "x"
type textarea "I am inspired from"
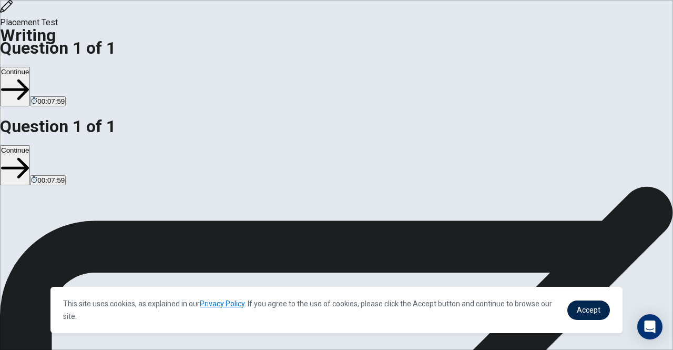
type textarea "x"
type textarea "I am inspired from"
type textarea "x"
type textarea "I am inspired from S"
type textarea "x"
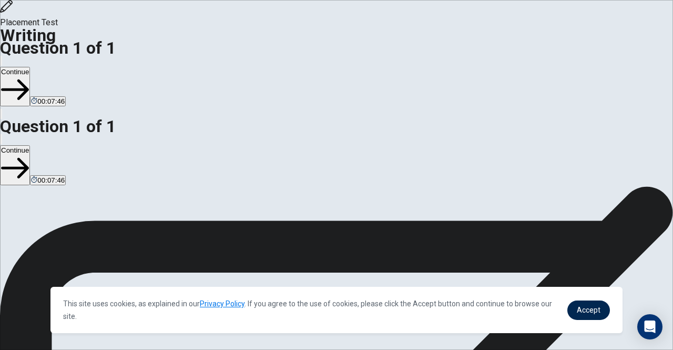
type textarea "I am inspired from Sh"
type textarea "x"
type textarea "I am inspired from Shi"
type textarea "x"
type textarea "I am inspired from Shin"
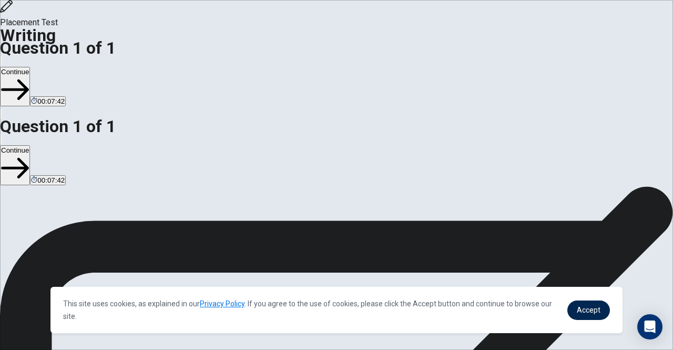
type textarea "x"
type textarea "I am inspired from Shi"
type textarea "x"
type textarea "I am inspired from Sh"
type textarea "x"
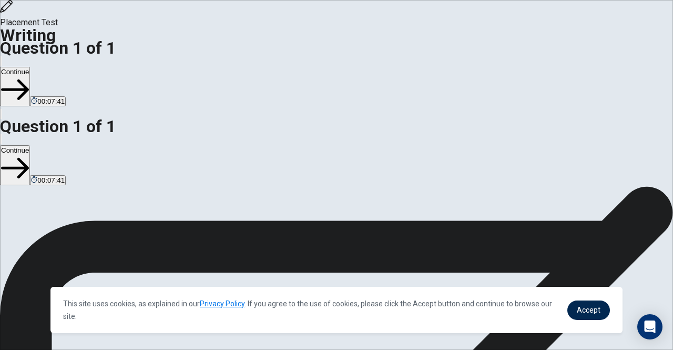
type textarea "I am inspired from S"
type textarea "x"
type textarea "I am inspired from"
type textarea "x"
type textarea "I am inspired from I"
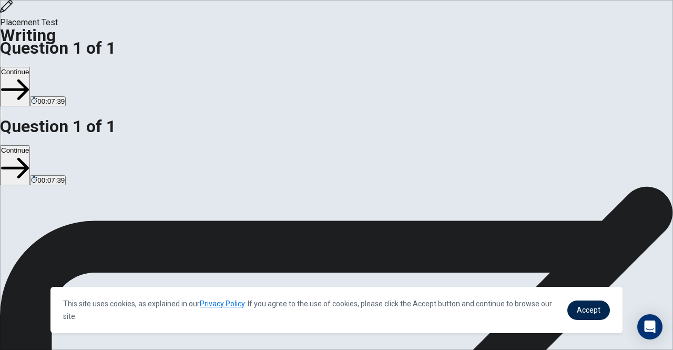
type textarea "x"
type textarea "I am inspired from Ik"
type textarea "x"
type textarea "I am inspired from Iku"
type textarea "x"
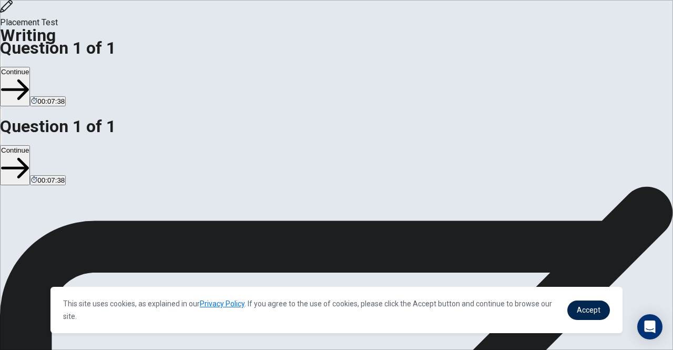
type textarea "I am inspired from Ikut"
type textarea "x"
type textarea "I am inspired from [GEOGRAPHIC_DATA]"
type textarea "x"
type textarea "I am inspired from [GEOGRAPHIC_DATA]"
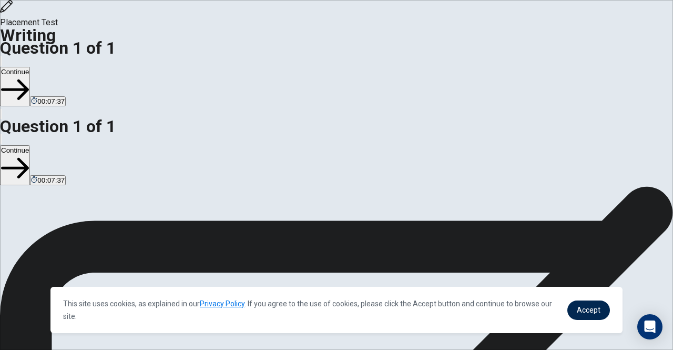
type textarea "x"
type textarea "I am inspired from Ikuta E"
type textarea "x"
type textarea "I am inspired from [PERSON_NAME]"
type textarea "x"
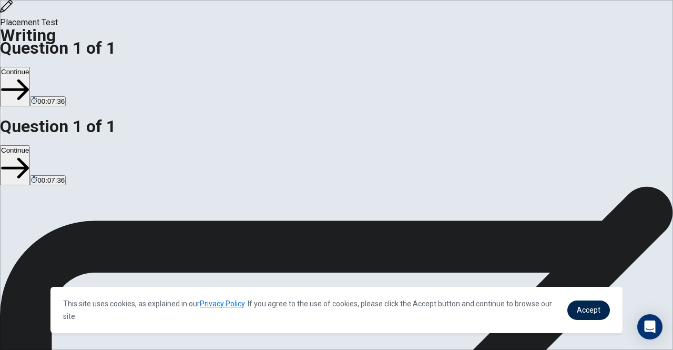
type textarea "I am inspired from [PERSON_NAME]"
type textarea "x"
type textarea "I am inspired from [PERSON_NAME]"
type textarea "x"
type textarea "I am inspired from [PERSON_NAME]"
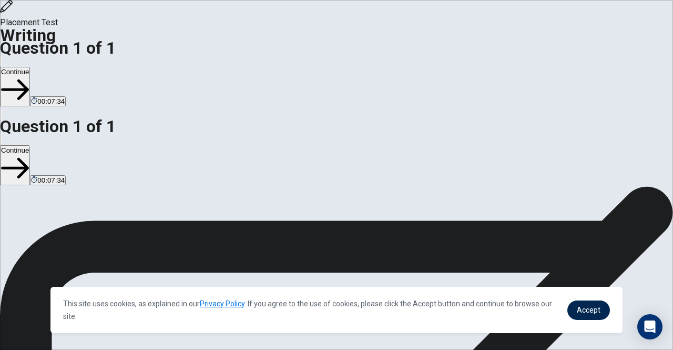
type textarea "x"
type textarea "I am inspired from [PERSON_NAME]."
type textarea "x"
type textarea "I am inspired from [PERSON_NAME]."
type textarea "x"
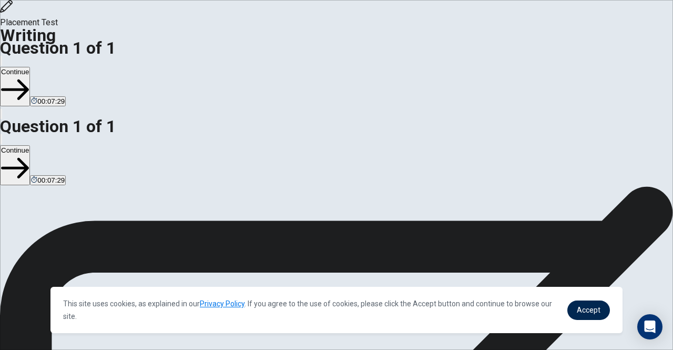
type textarea "I am inspired from [PERSON_NAME]. S"
type textarea "x"
type textarea "I am inspired from [PERSON_NAME]. Sh"
type textarea "x"
type textarea "I am inspired from [PERSON_NAME]. Shi"
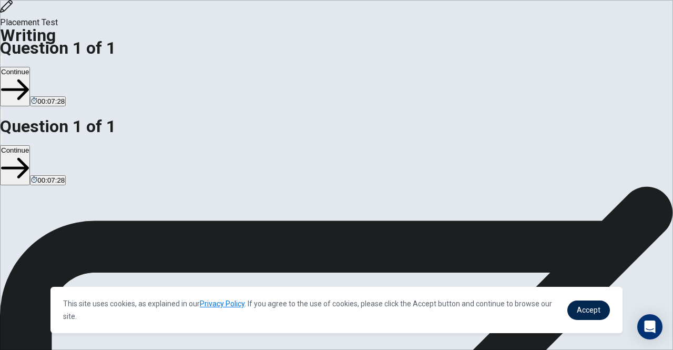
type textarea "x"
type textarea "I am inspired from [PERSON_NAME]. Sh"
type textarea "x"
type textarea "I am inspired from [PERSON_NAME]. Shw"
type textarea "x"
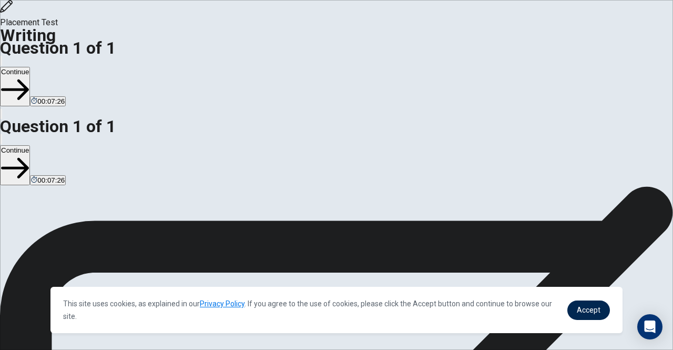
type textarea "I am inspired from [PERSON_NAME]. Sh"
type textarea "x"
type textarea "I am inspired from [PERSON_NAME]. She"
type textarea "x"
type textarea "I am inspired from [PERSON_NAME]. She"
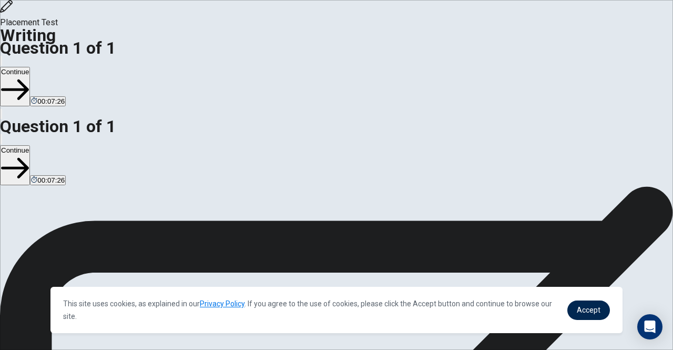
type textarea "x"
type textarea "I am inspired from [PERSON_NAME]. She i"
type textarea "x"
type textarea "I am inspired from [PERSON_NAME]. She is"
type textarea "x"
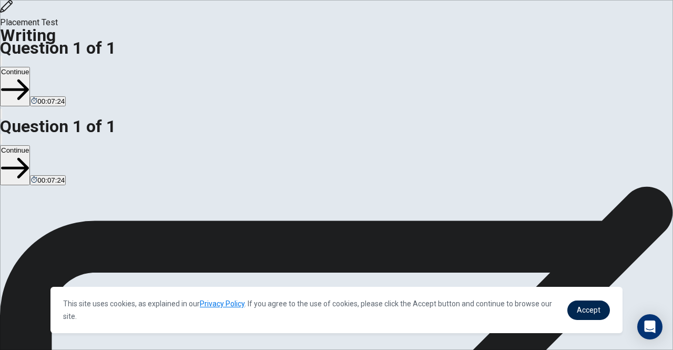
type textarea "I am inspired from [PERSON_NAME]. She is"
type textarea "x"
type textarea "I am inspired from [PERSON_NAME]. She is a"
type textarea "x"
type textarea "I am inspired from [PERSON_NAME]. She is ar"
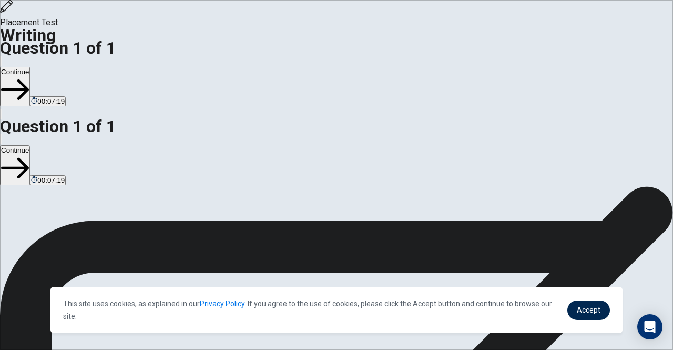
type textarea "x"
type textarea "I am inspired from [PERSON_NAME]. She is art"
type textarea "x"
type textarea "I am inspired from [PERSON_NAME]. She is arti"
type textarea "x"
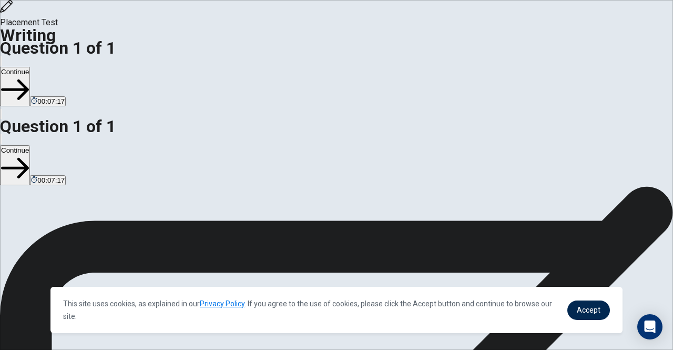
type textarea "I am inspired from [PERSON_NAME]. She is [PERSON_NAME]"
type textarea "x"
type textarea "I am inspired from [PERSON_NAME]. She is artist"
type textarea "x"
type textarea "I am inspired from [PERSON_NAME]. She is artist"
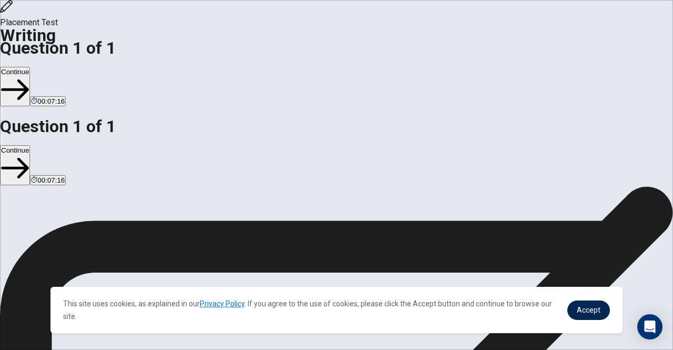
type textarea "x"
type textarea "I am inspired from [PERSON_NAME]. She is artist i"
type textarea "x"
type textarea "I am inspired from [PERSON_NAME]. She is artist in"
type textarea "x"
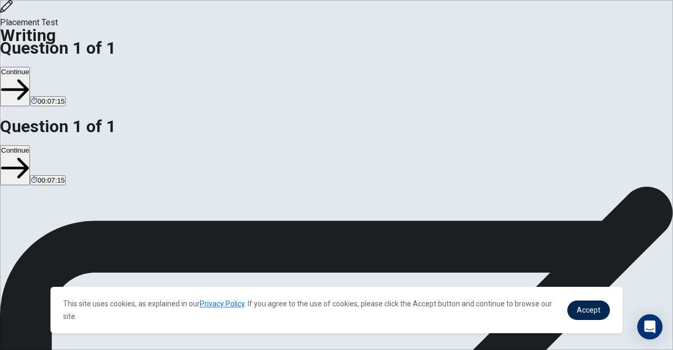
type textarea "I am inspired from [PERSON_NAME]. She is artist in"
type textarea "x"
type textarea "I am inspired from [PERSON_NAME]. She is artist in J"
type textarea "x"
type textarea "I am inspired from [PERSON_NAME]. She is artist in [GEOGRAPHIC_DATA]"
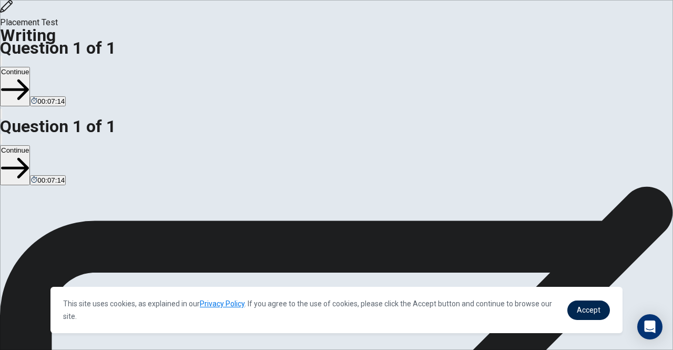
type textarea "x"
type textarea "I am inspired from [PERSON_NAME]. She is artist in [GEOGRAPHIC_DATA]"
type textarea "x"
type textarea "I am inspired from [PERSON_NAME]. She is artist in [GEOGRAPHIC_DATA]"
type textarea "x"
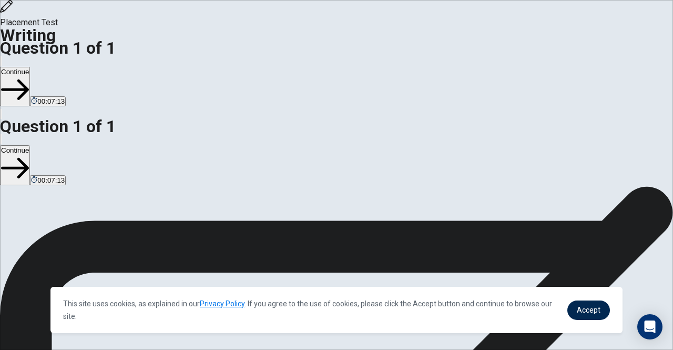
type textarea "I am inspired from [PERSON_NAME]. She is artist in [GEOGRAPHIC_DATA]"
type textarea "x"
type textarea "I am inspired from [PERSON_NAME]. She is artist in [GEOGRAPHIC_DATA]."
type textarea "x"
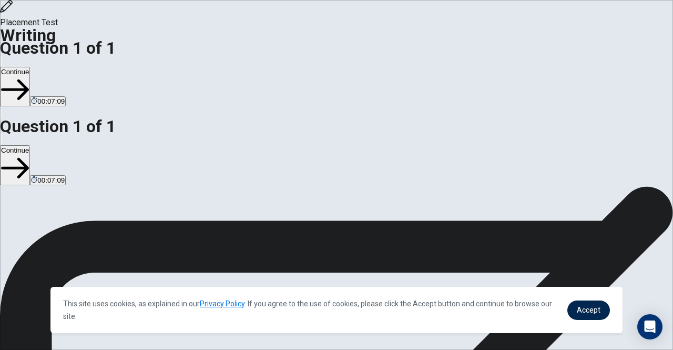
type textarea "I am inspired from [PERSON_NAME]. She is aartist in [GEOGRAPHIC_DATA]."
type textarea "x"
type textarea "I am inspired from [PERSON_NAME]. She is anartist in [GEOGRAPHIC_DATA]."
type textarea "x"
type textarea "I am inspired from [PERSON_NAME]. She is an artist in [GEOGRAPHIC_DATA]."
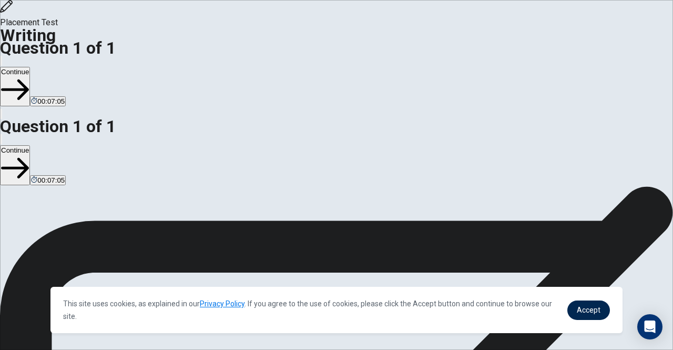
type textarea "x"
type textarea "I am inspired from [PERSON_NAME]. She is an artist in [GEOGRAPHIC_DATA]."
type textarea "x"
type textarea "I am inspired from [PERSON_NAME]. She is an artist in [GEOGRAPHIC_DATA]. S"
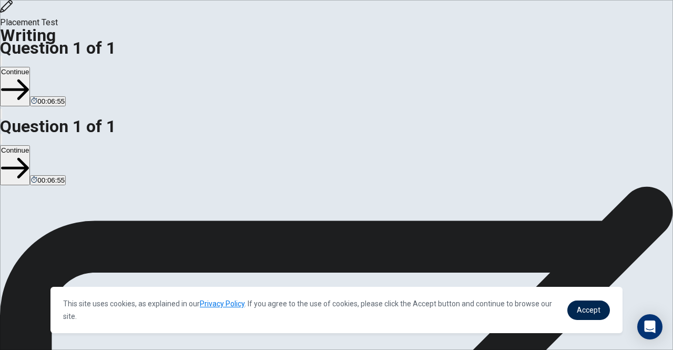
type textarea "x"
type textarea "I am inspired from [PERSON_NAME]. She is an artist in [GEOGRAPHIC_DATA]. Sh"
type textarea "x"
type textarea "I am inspired from [PERSON_NAME]. She is an artist in [GEOGRAPHIC_DATA]. She"
type textarea "x"
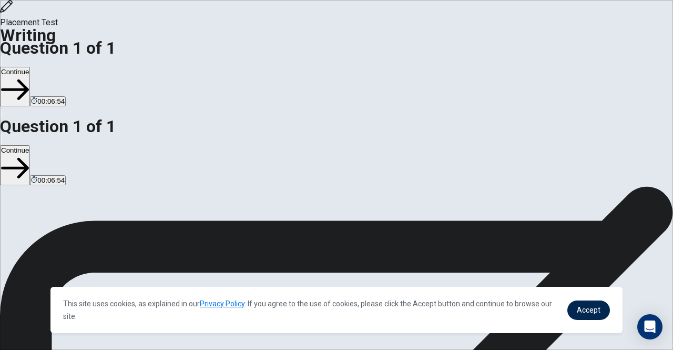
type textarea "I am inspired from [PERSON_NAME]. She is an artist in [GEOGRAPHIC_DATA]. She"
type textarea "x"
type textarea "I am inspired from [PERSON_NAME]. She is an artist in [GEOGRAPHIC_DATA]. She j"
type textarea "x"
type textarea "I am inspired from [PERSON_NAME]. She is an artist in [GEOGRAPHIC_DATA]. She jo"
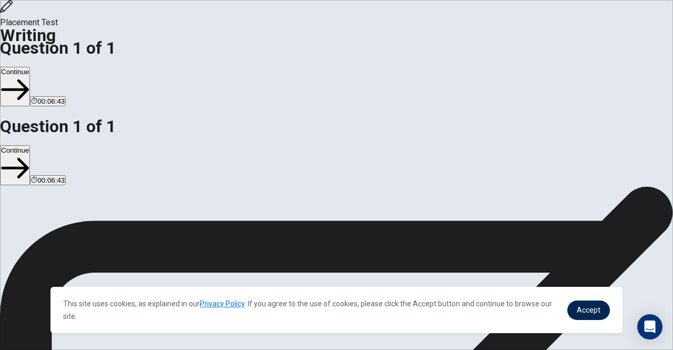
type textarea "x"
type textarea "I am inspired from [PERSON_NAME]. She is an artist in [GEOGRAPHIC_DATA]. She joi"
type textarea "x"
type textarea "I am inspired from [PERSON_NAME]. She is an artist in [GEOGRAPHIC_DATA]. She jo…"
type textarea "x"
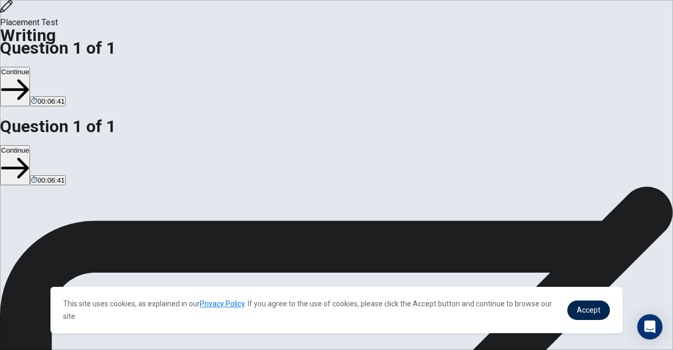
type textarea "I am inspired from [PERSON_NAME]. She is an artist in [GEOGRAPHIC_DATA]. She jo…"
type textarea "x"
type textarea "I am inspired from [PERSON_NAME]. She is an artist in [GEOGRAPHIC_DATA]. She jo…"
type textarea "x"
type textarea "I am inspired from [PERSON_NAME]. She is an artist in [GEOGRAPHIC_DATA]. She jo…"
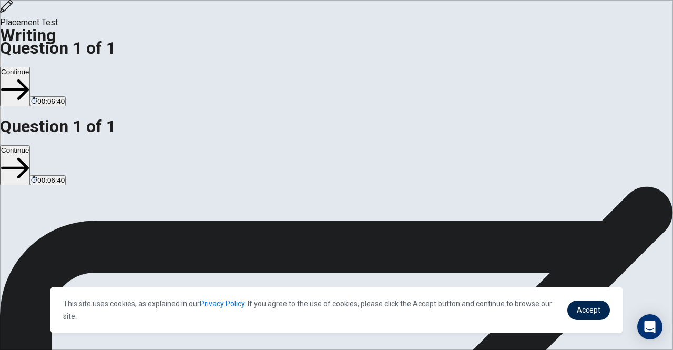
type textarea "x"
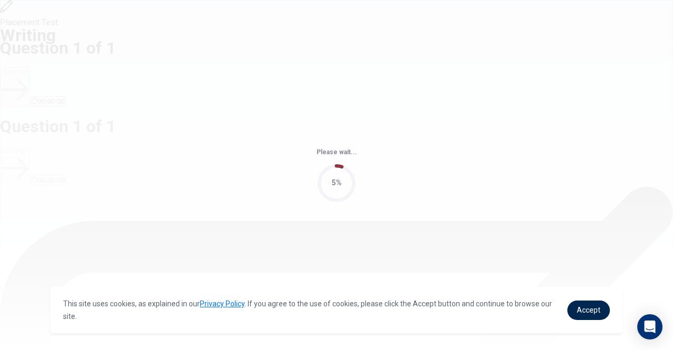
scroll to position [0, 0]
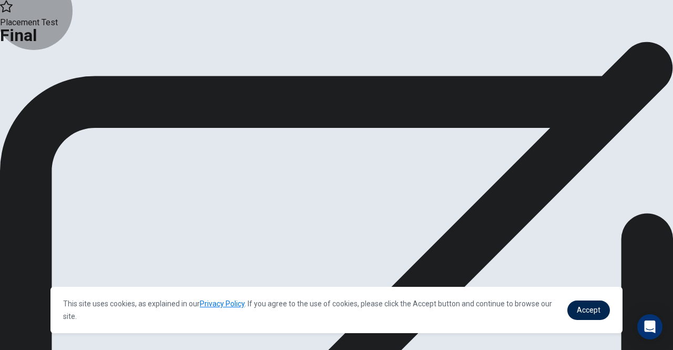
click at [41, 94] on button "Analysis" at bounding box center [20, 86] width 41 height 14
